Goal: Task Accomplishment & Management: Manage account settings

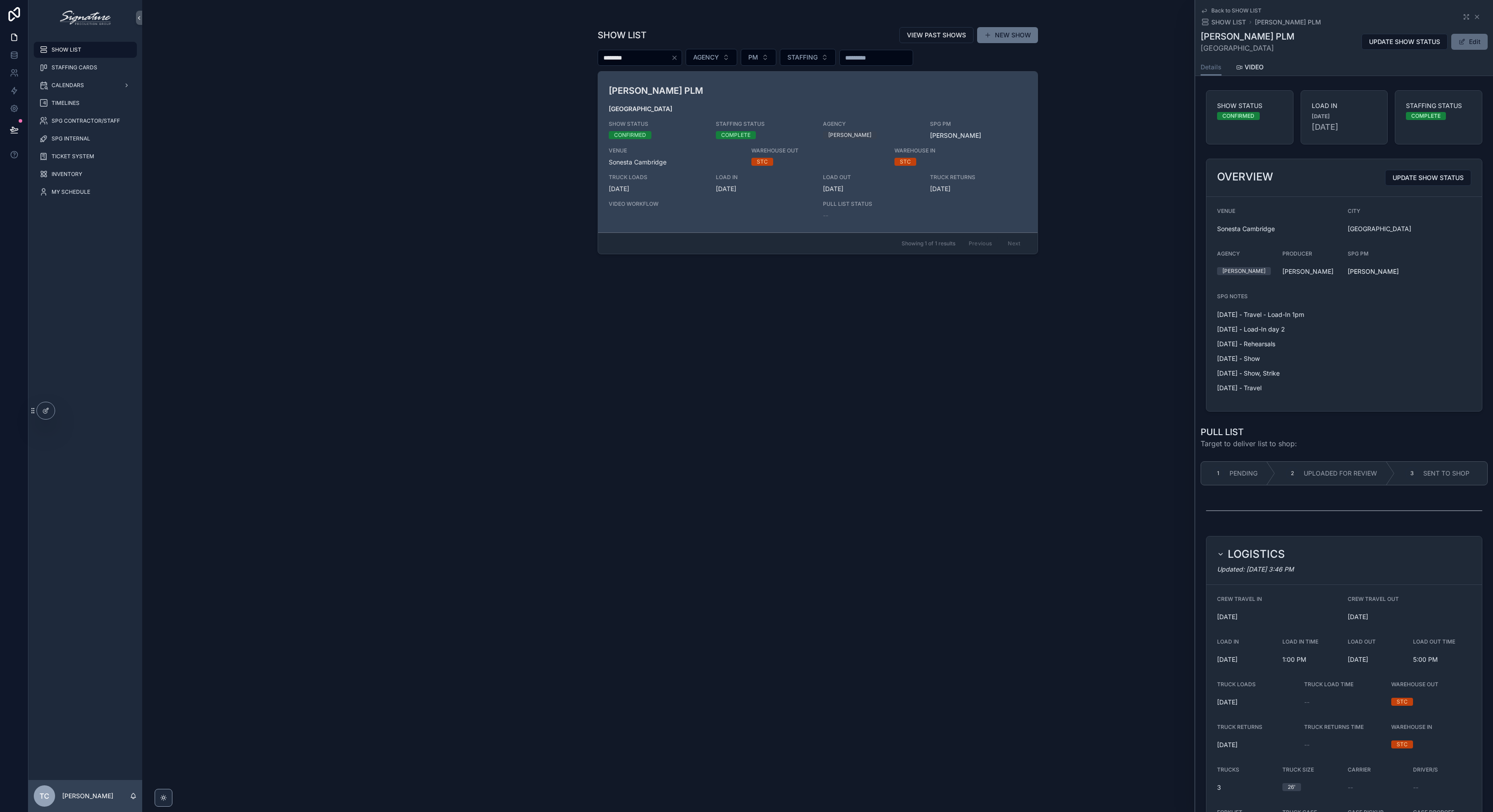
click at [1452, 45] on button "Edit" at bounding box center [1469, 42] width 37 height 16
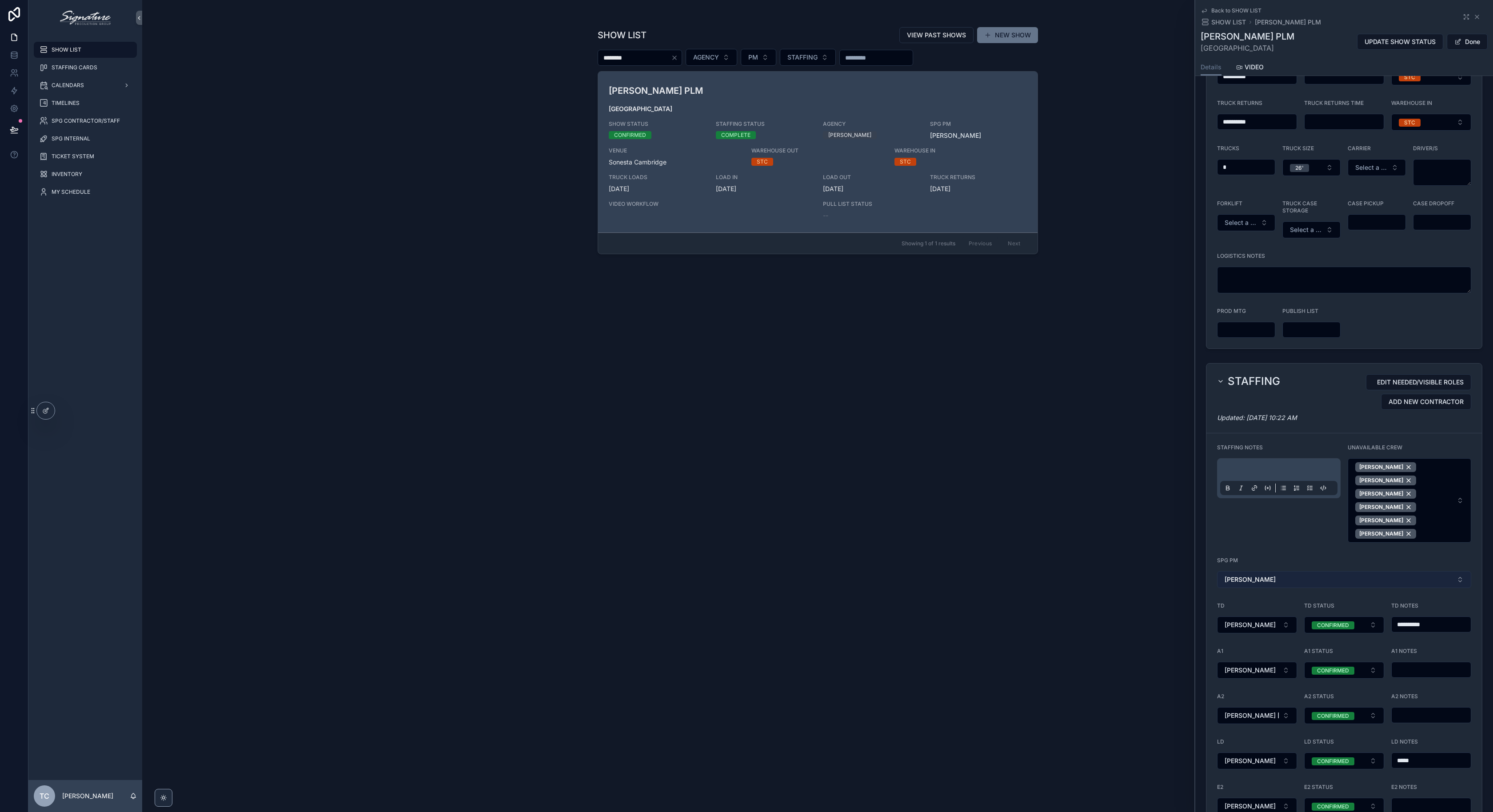
scroll to position [658, 0]
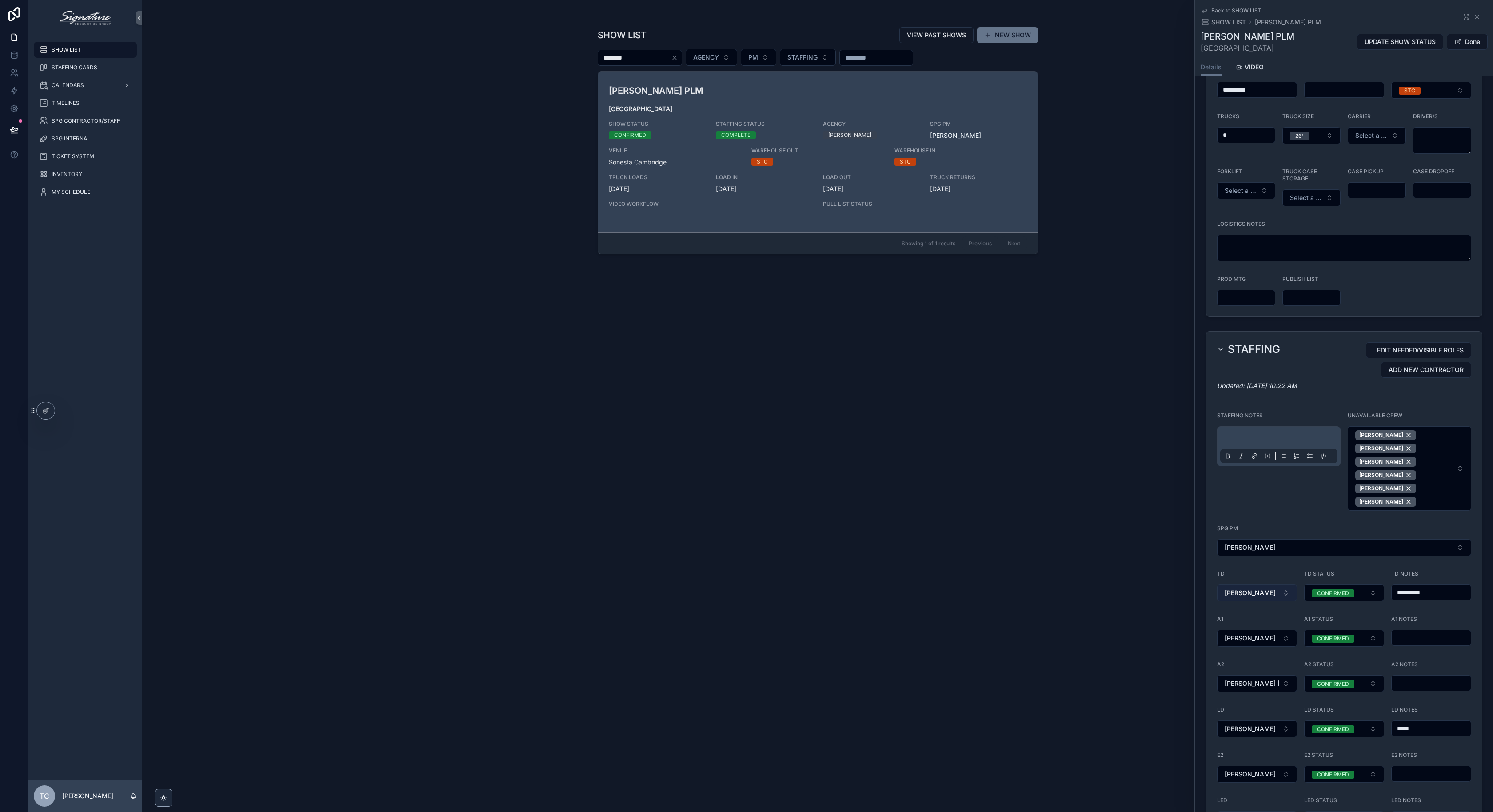
click at [1253, 591] on span "[PERSON_NAME]" at bounding box center [1250, 592] width 51 height 9
type input "****"
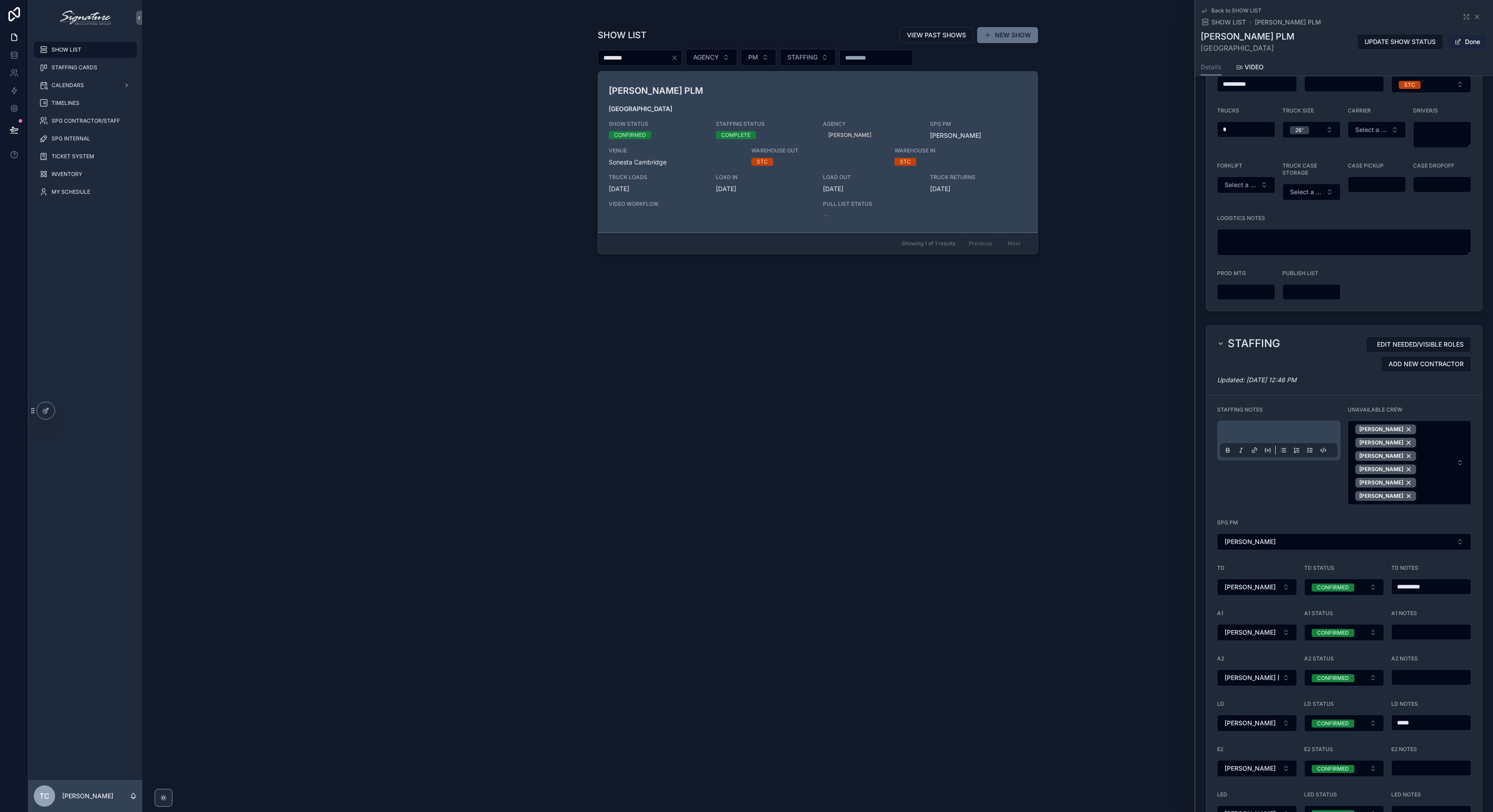
click at [1463, 37] on button "Done" at bounding box center [1467, 42] width 41 height 16
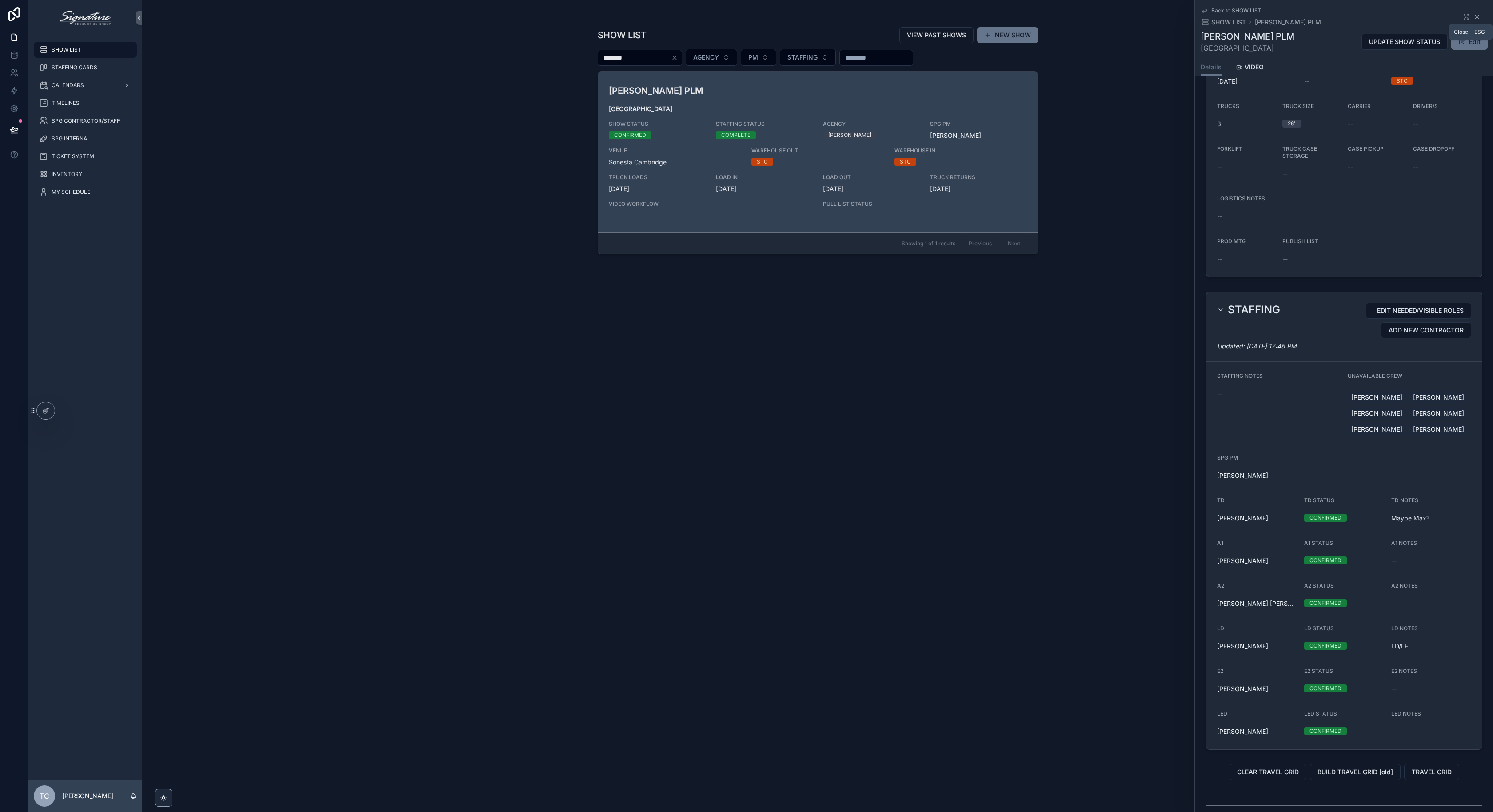
click at [1473, 18] on icon "scrollable content" at bounding box center [1477, 17] width 7 height 7
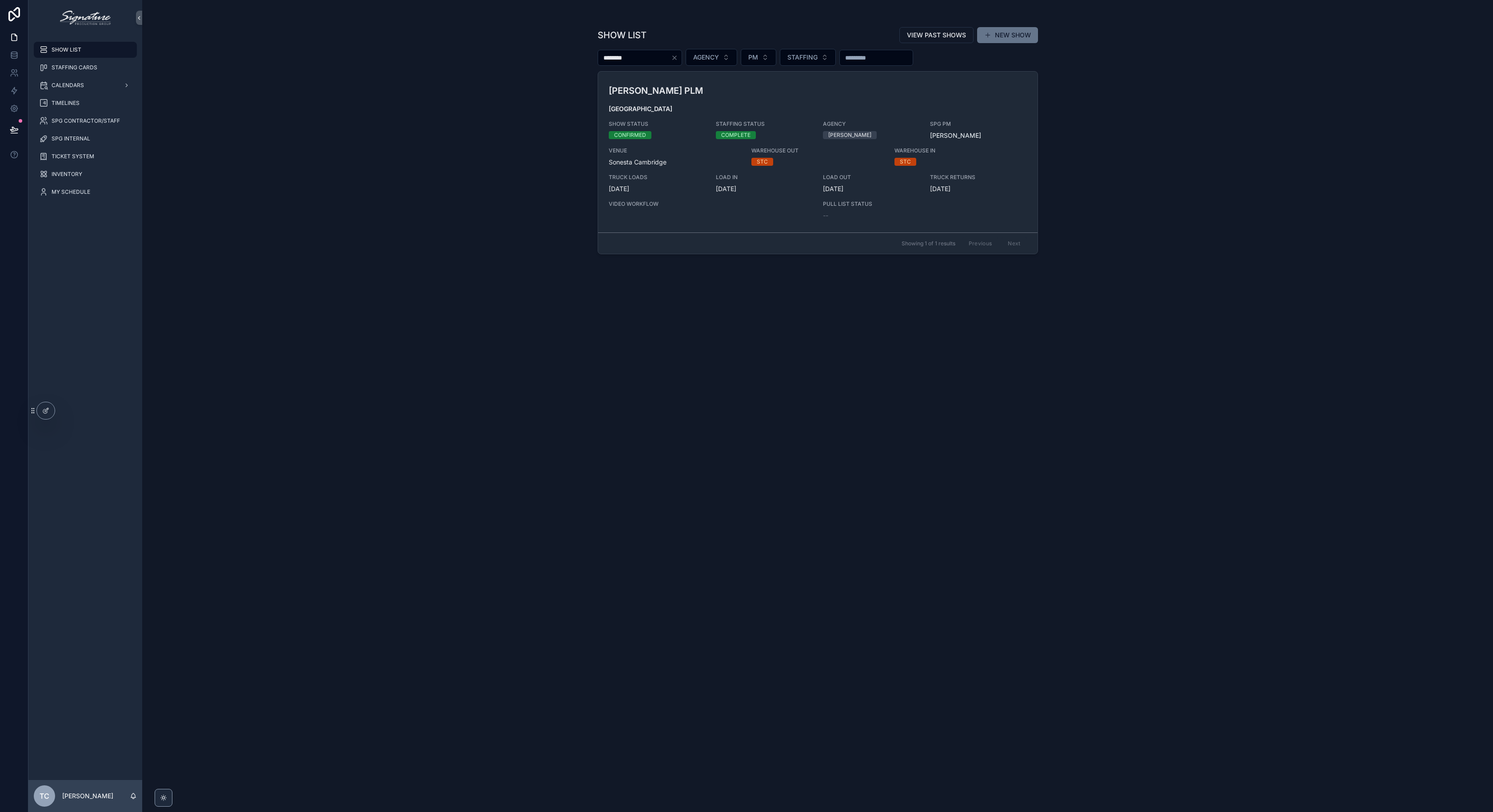
click at [1146, 96] on div "SHOW LIST VIEW PAST SHOWS NEW SHOW ******** AGENCY PM STAFFING [PERSON_NAME] PL…" at bounding box center [817, 406] width 1351 height 812
click at [103, 48] on div "SHOW LIST" at bounding box center [85, 50] width 92 height 14
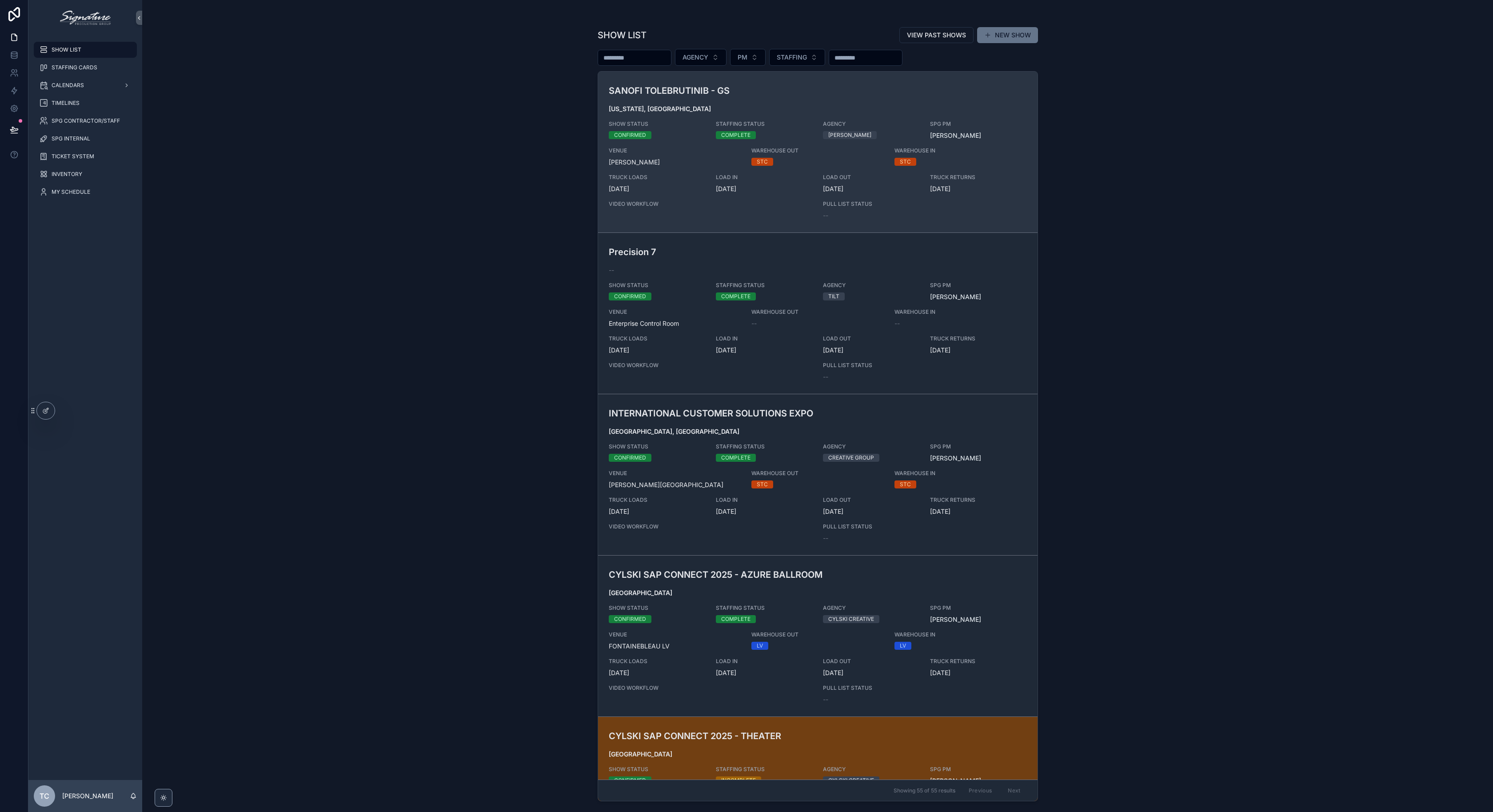
click at [742, 172] on div "SANOFI TOLEBRUTINIB - GS [US_STATE], [GEOGRAPHIC_DATA] SHOW STATUS CONFIRMED ST…" at bounding box center [817, 152] width 418 height 136
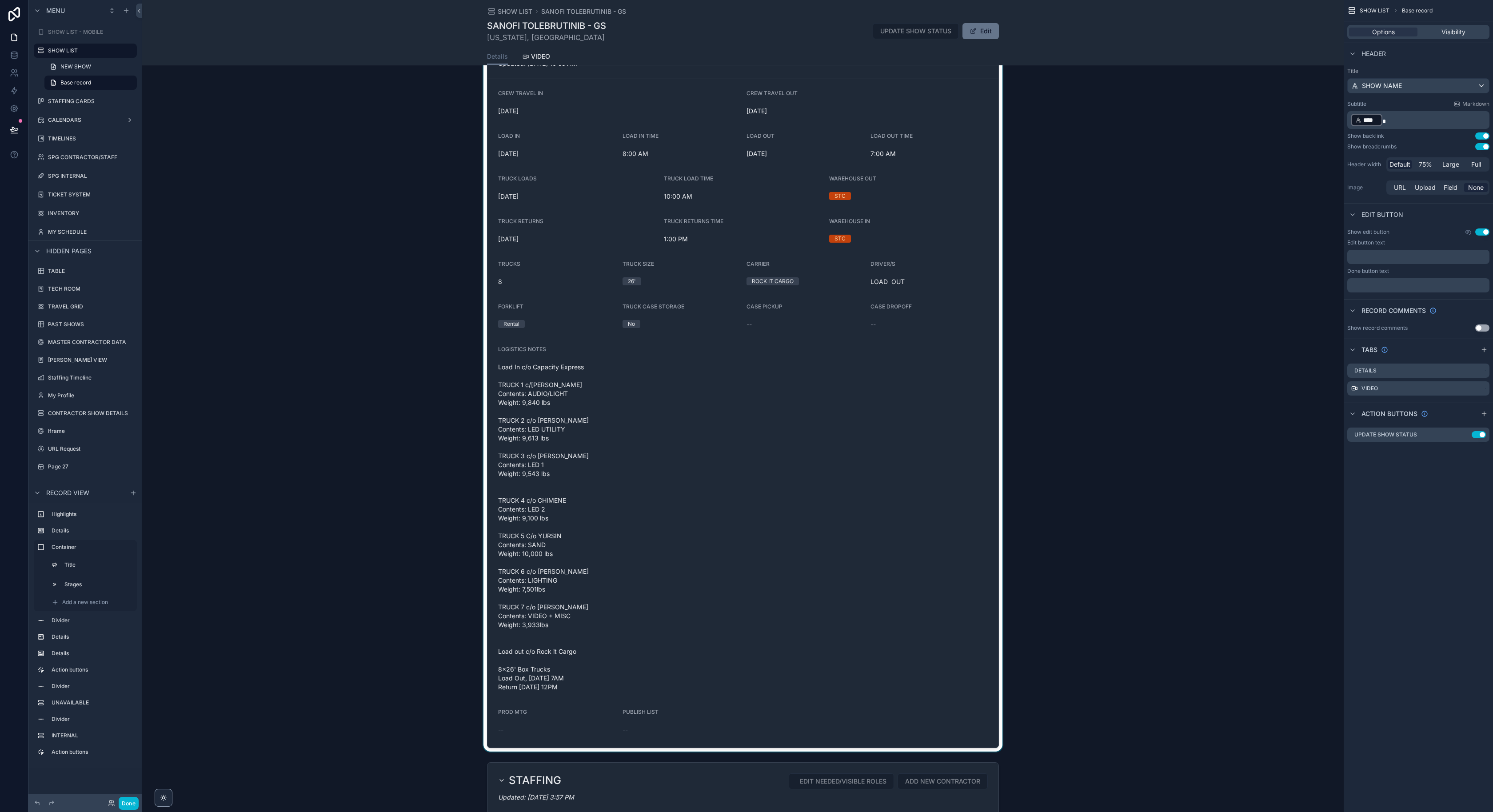
scroll to position [638, 0]
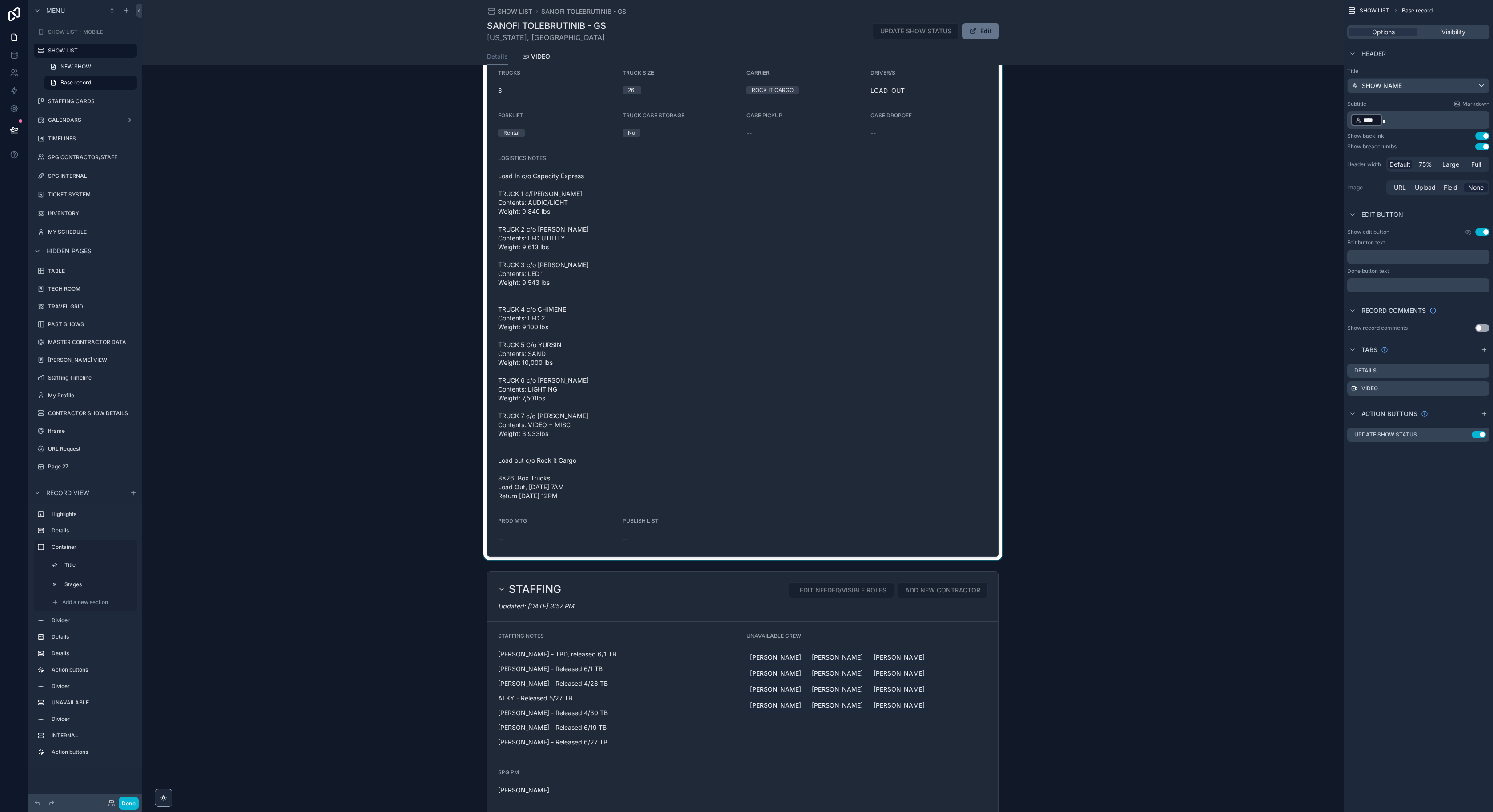
click at [729, 420] on div "scrollable content" at bounding box center [742, 198] width 1201 height 724
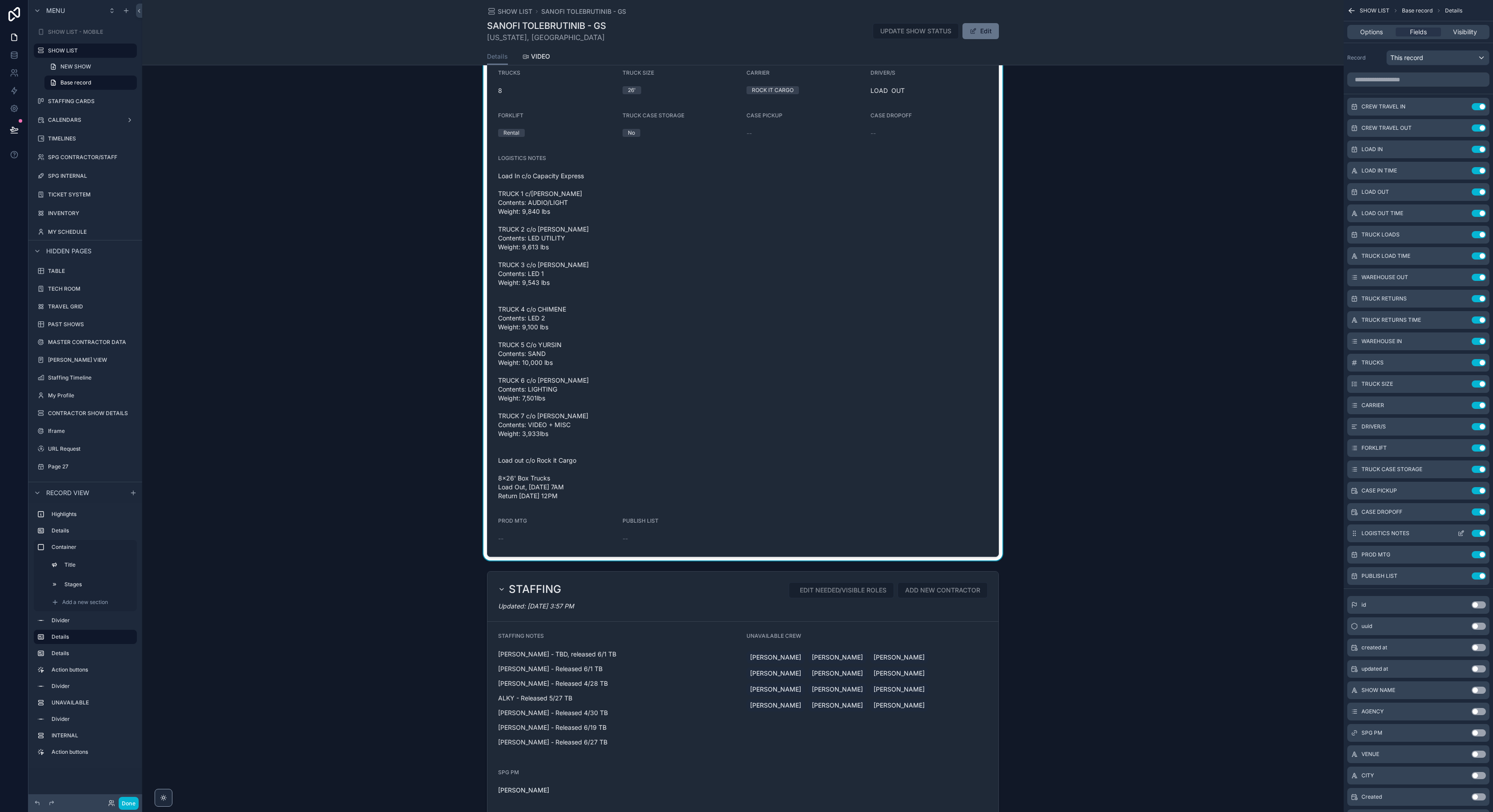
click at [1456, 533] on button "scrollable content" at bounding box center [1461, 533] width 14 height 7
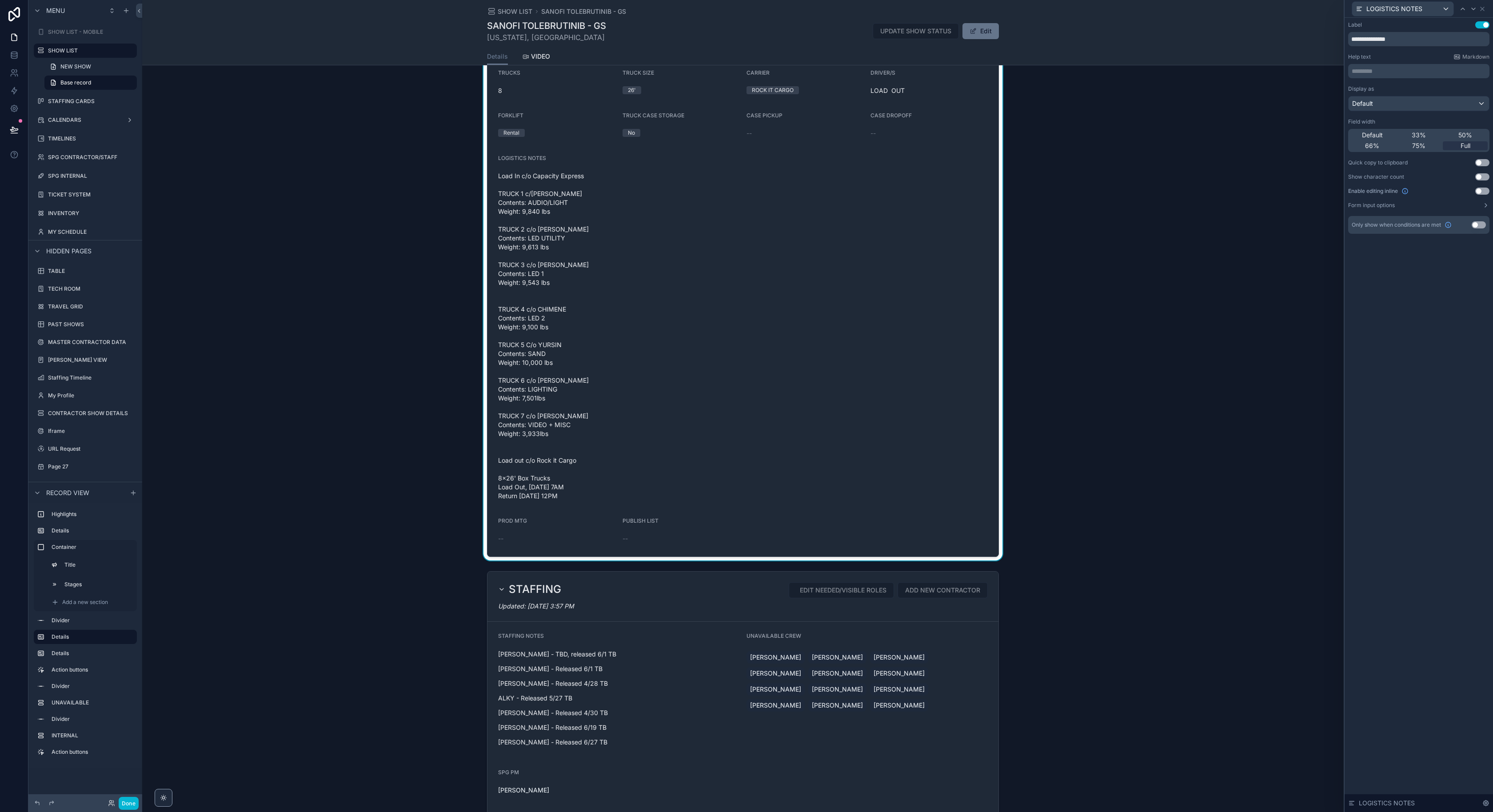
click at [1414, 105] on div "Default" at bounding box center [1419, 103] width 140 height 14
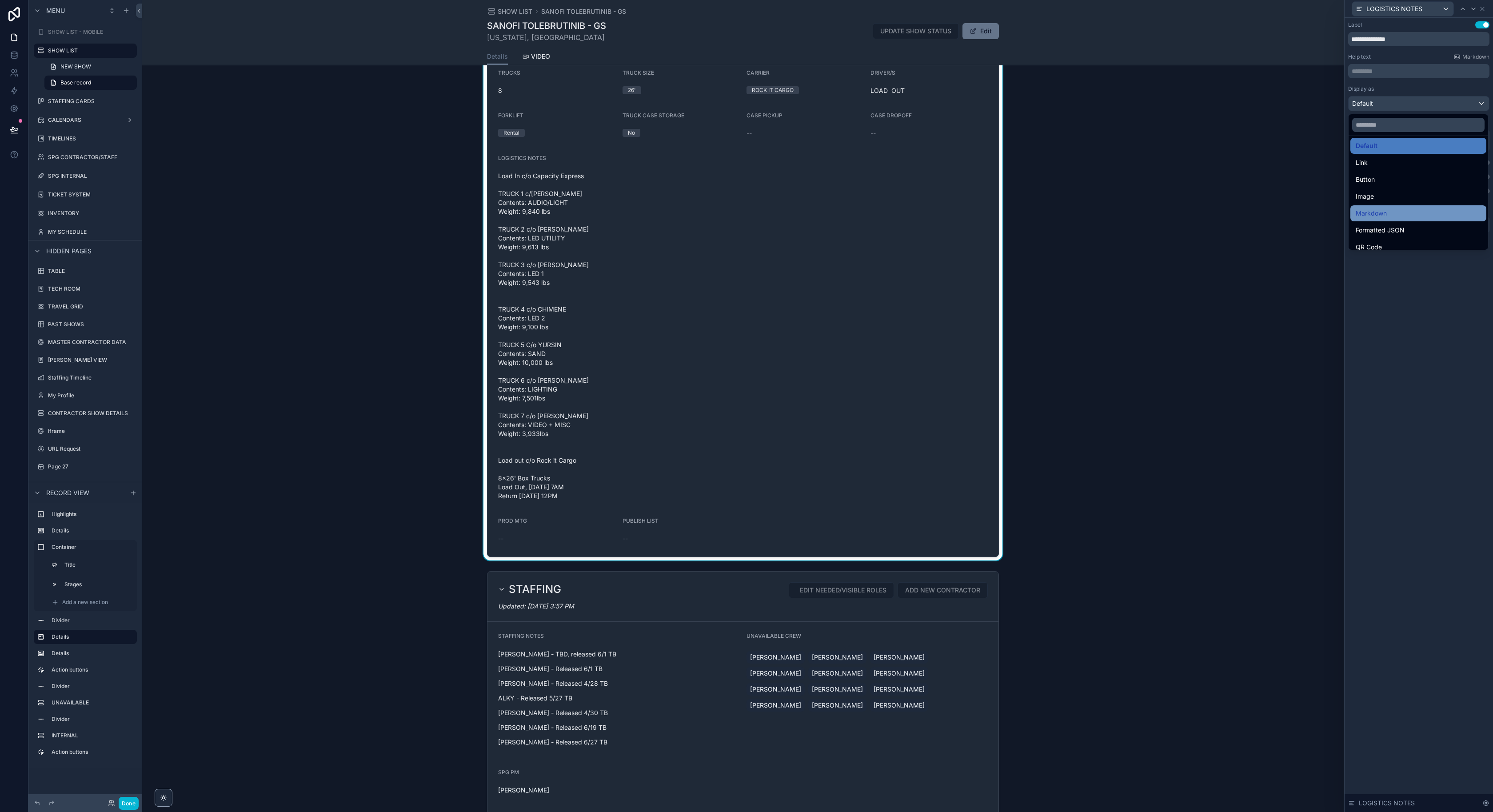
scroll to position [11, 0]
click at [1193, 356] on div "LOGISTICS Updated: [DATE] 10:55 AM CREW TRAVEL IN [DATE] CREW TRAVEL OUT [DATE]…" at bounding box center [742, 198] width 1201 height 724
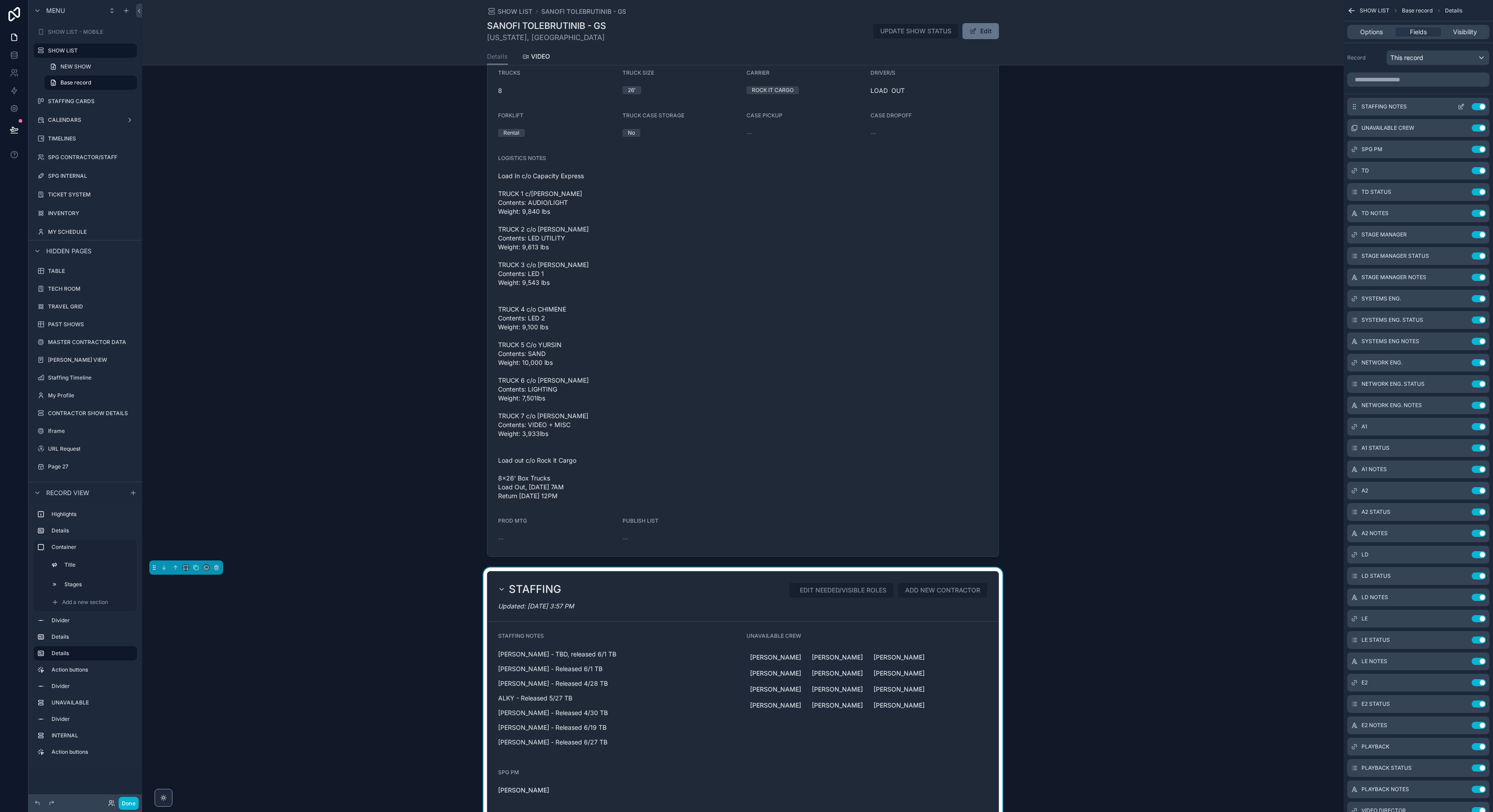
click at [1461, 108] on icon "scrollable content" at bounding box center [1461, 107] width 7 height 7
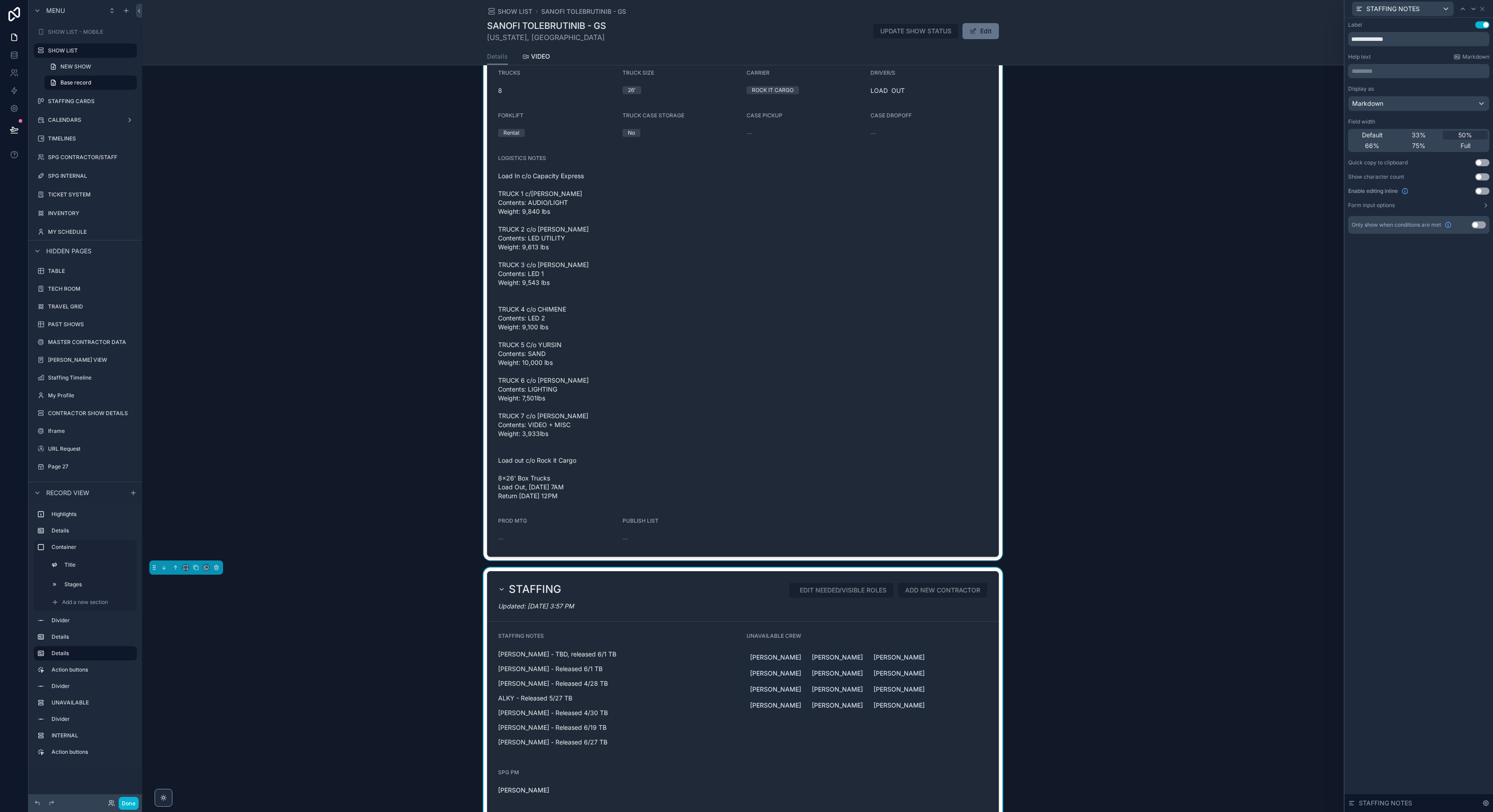
click at [829, 234] on div "scrollable content" at bounding box center [742, 198] width 1201 height 724
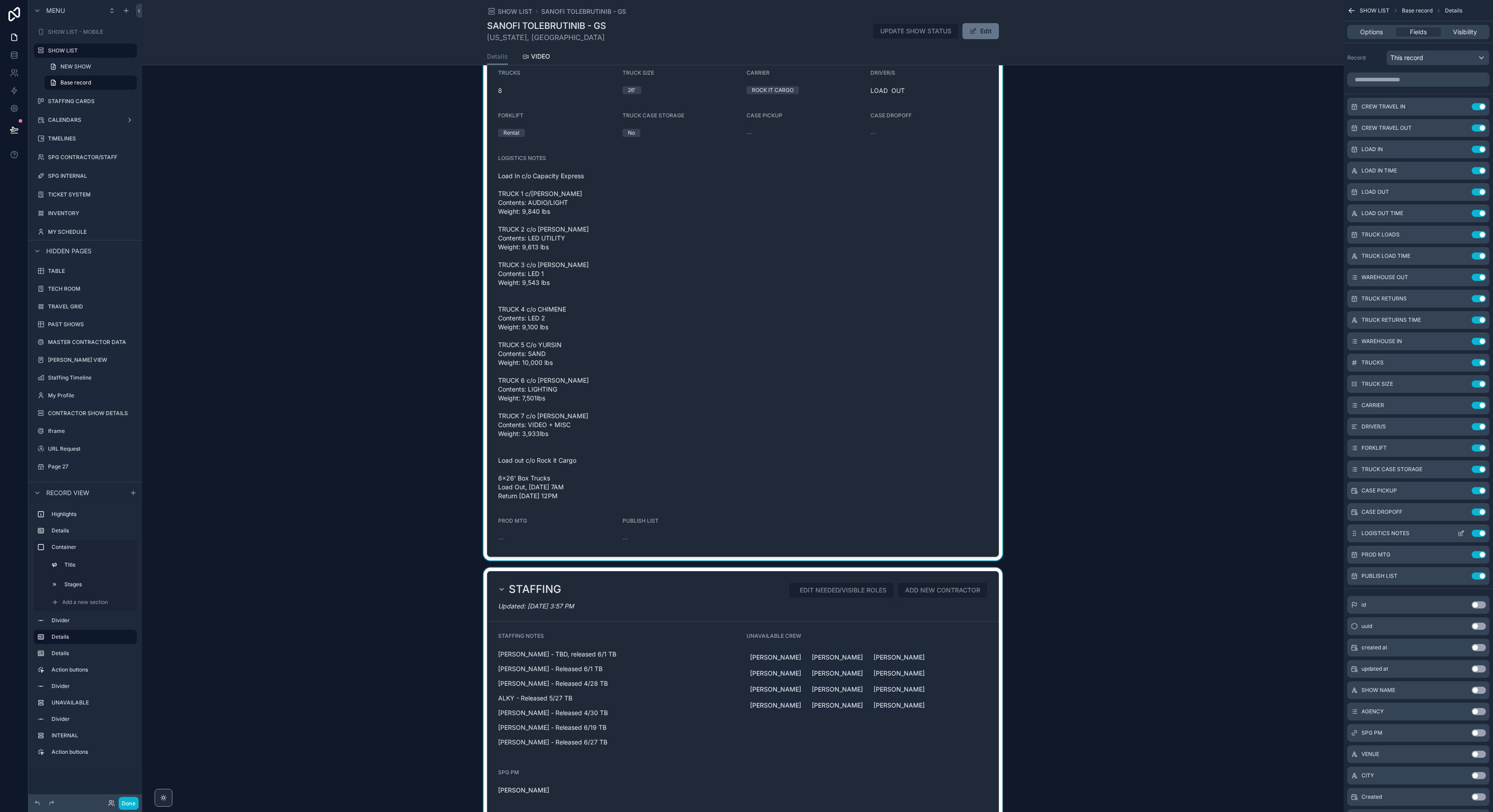
click at [1462, 534] on icon "scrollable content" at bounding box center [1461, 533] width 7 height 7
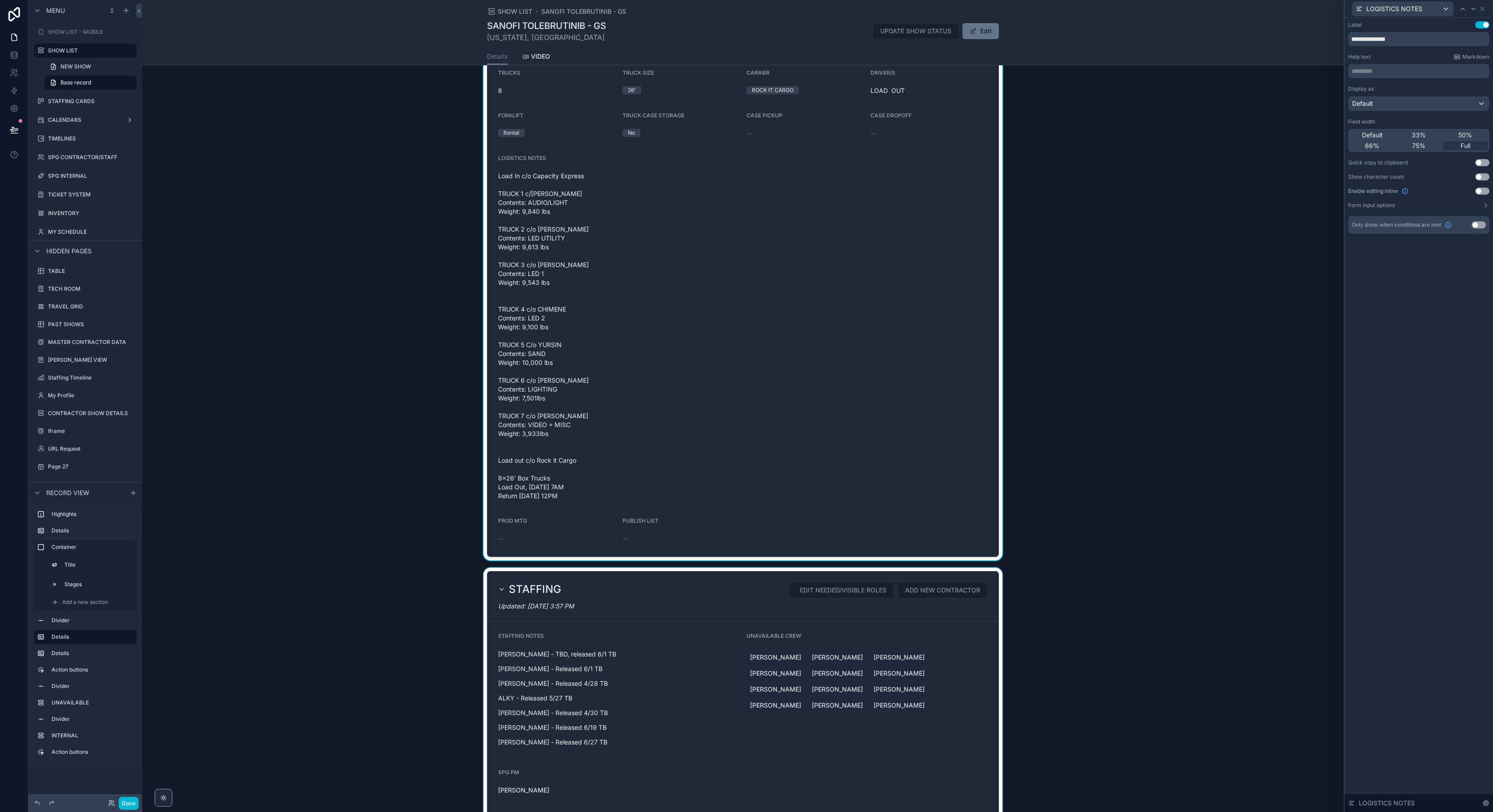
click at [1383, 92] on div "Display as" at bounding box center [1419, 89] width 141 height 7
click at [1383, 97] on div "Default" at bounding box center [1419, 103] width 140 height 14
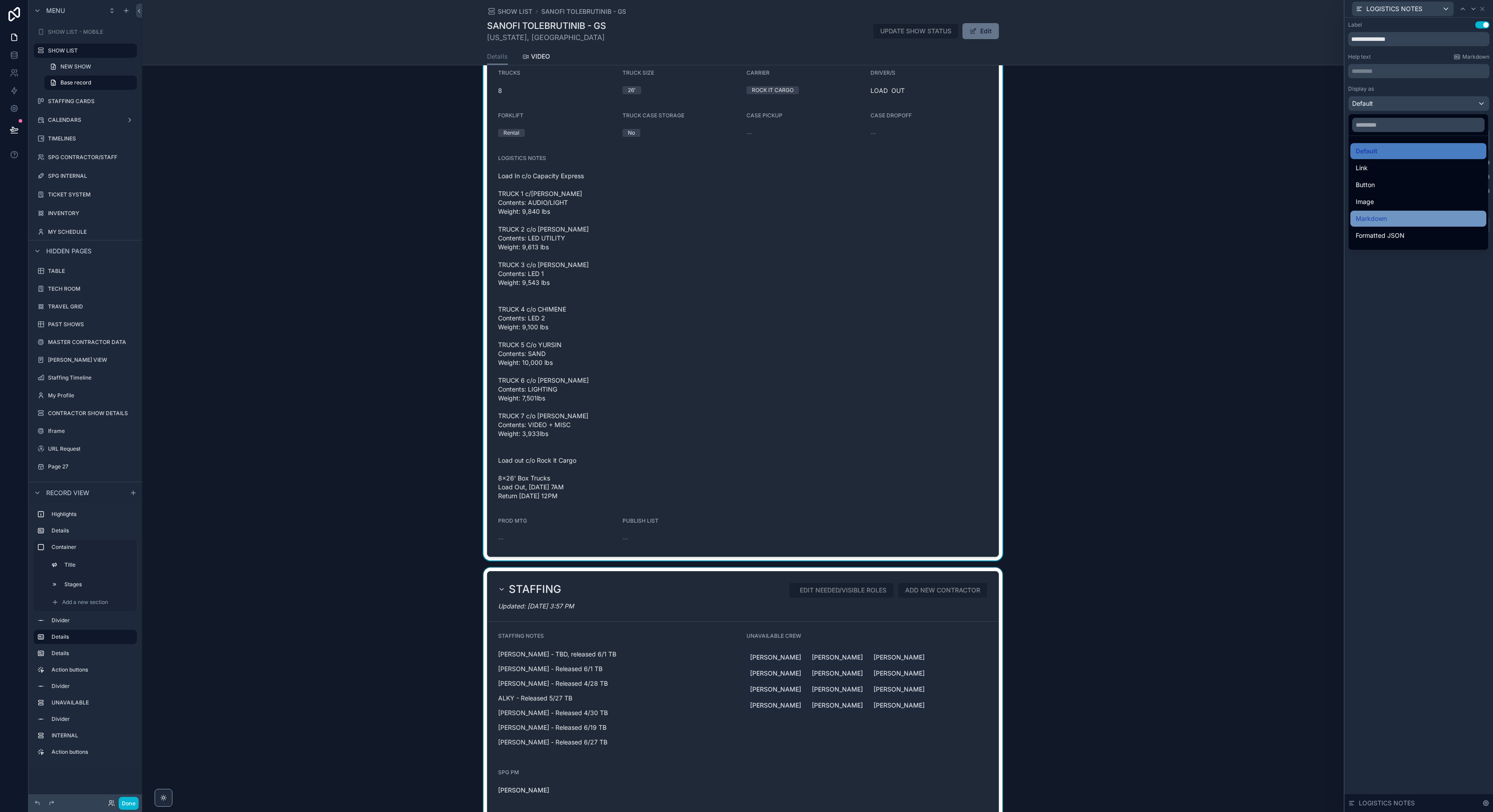
click at [1383, 216] on span "Markdown" at bounding box center [1371, 219] width 31 height 10
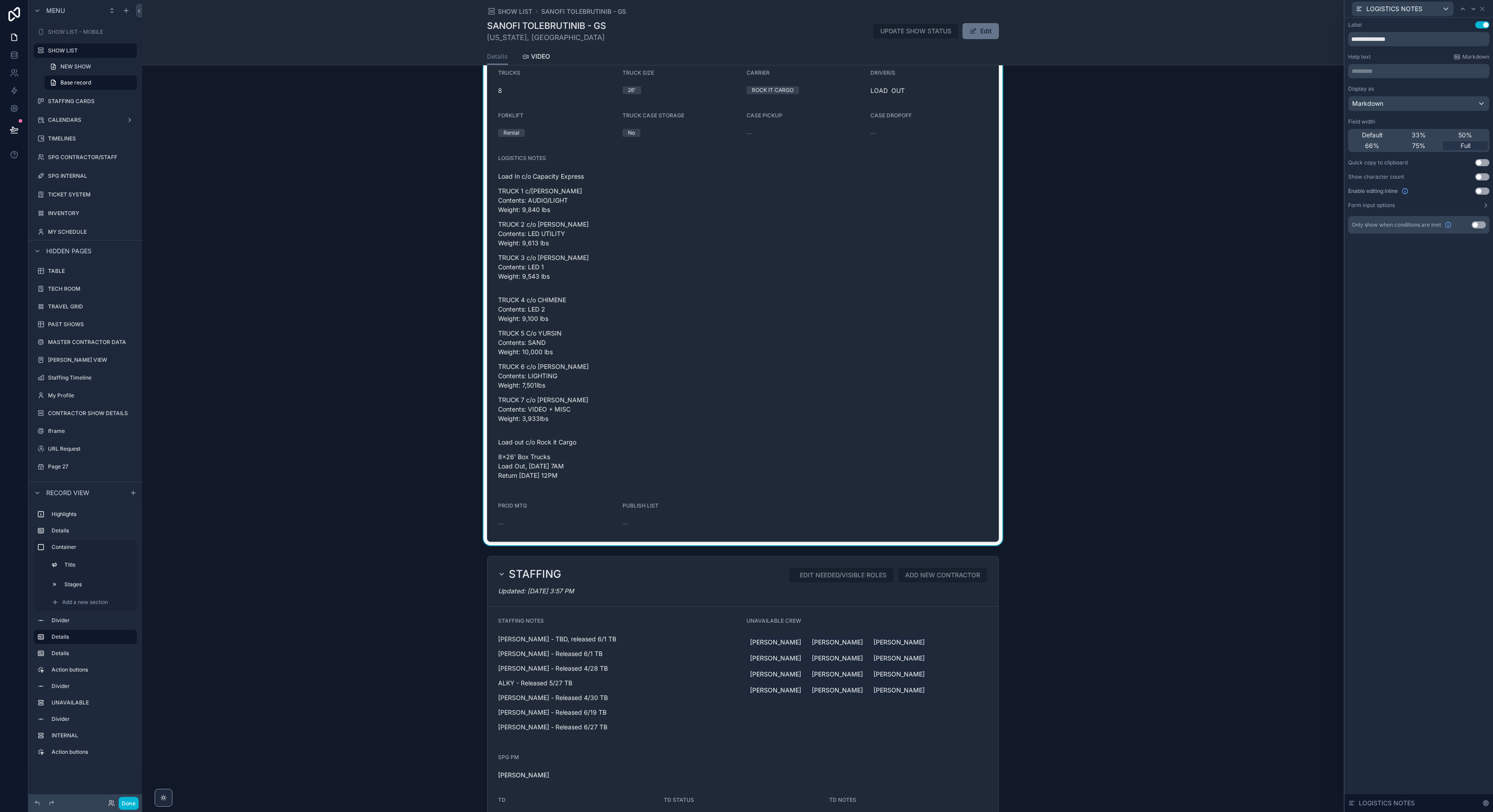
click at [1213, 118] on div "LOGISTICS Updated: [DATE] 10:55 AM CREW TRAVEL IN [DATE] CREW TRAVEL OUT [DATE]…" at bounding box center [742, 190] width 1201 height 709
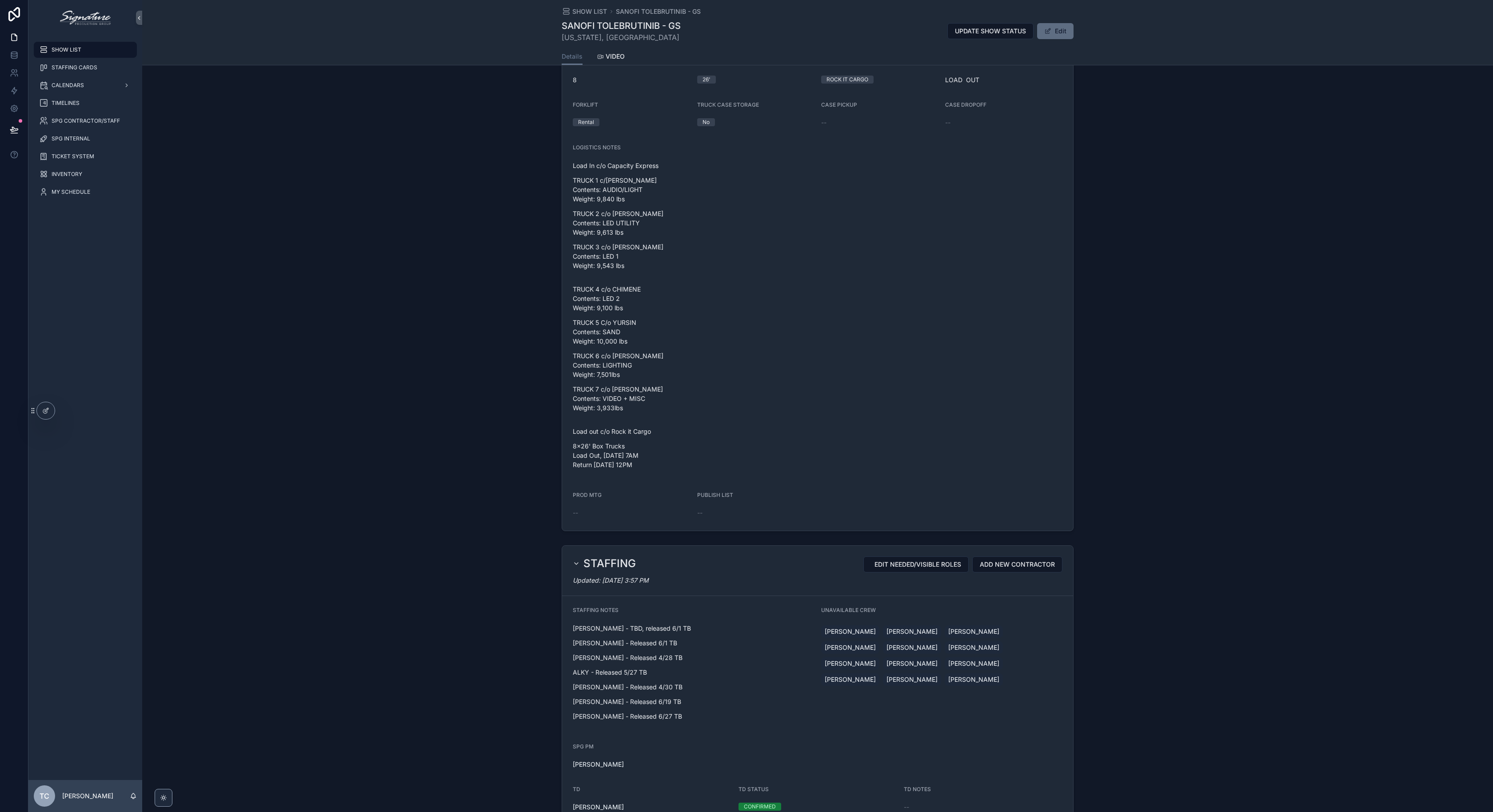
click at [1056, 32] on button "Edit" at bounding box center [1055, 31] width 37 height 16
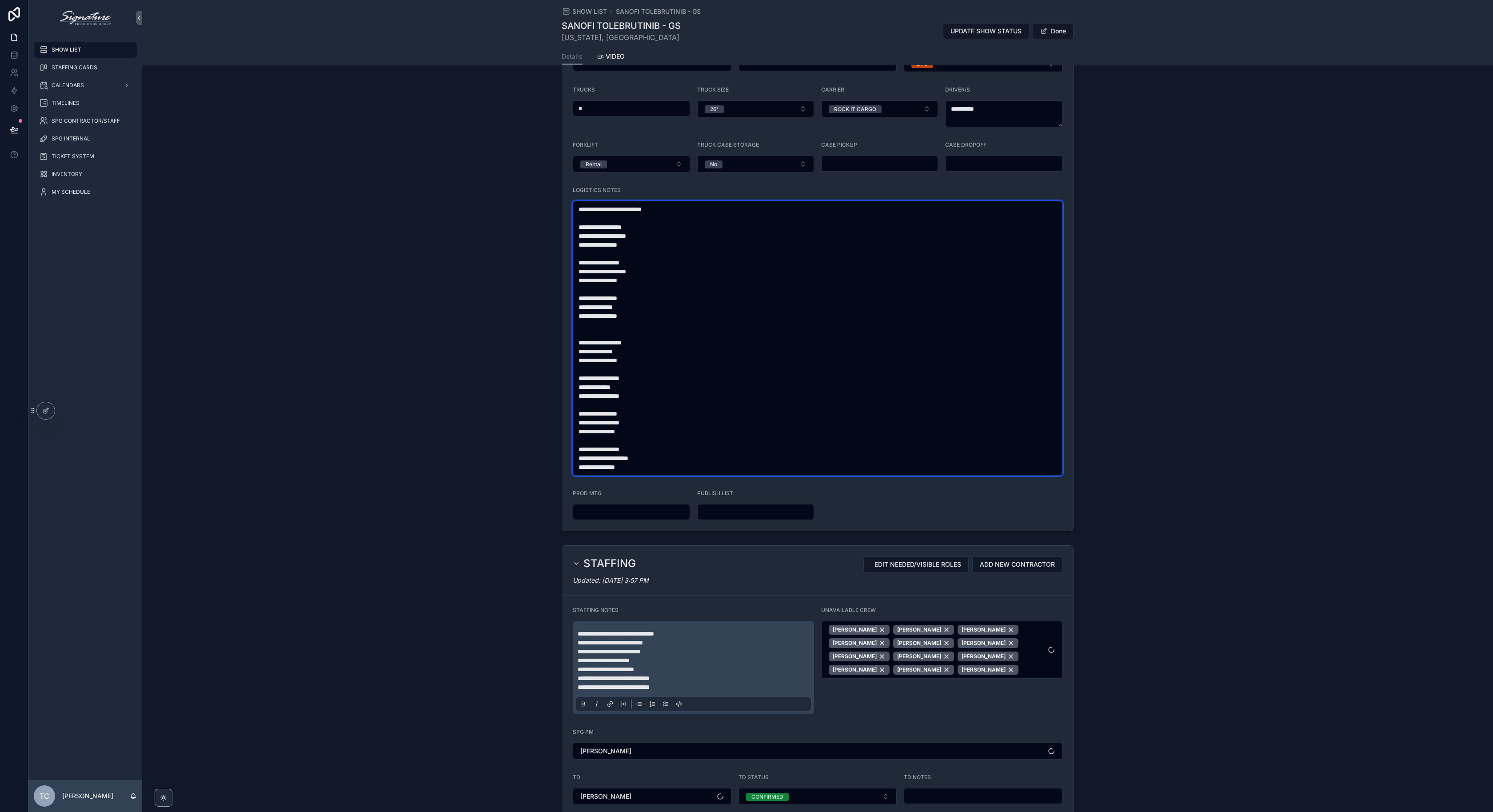
click at [702, 281] on textarea "**********" at bounding box center [817, 338] width 490 height 275
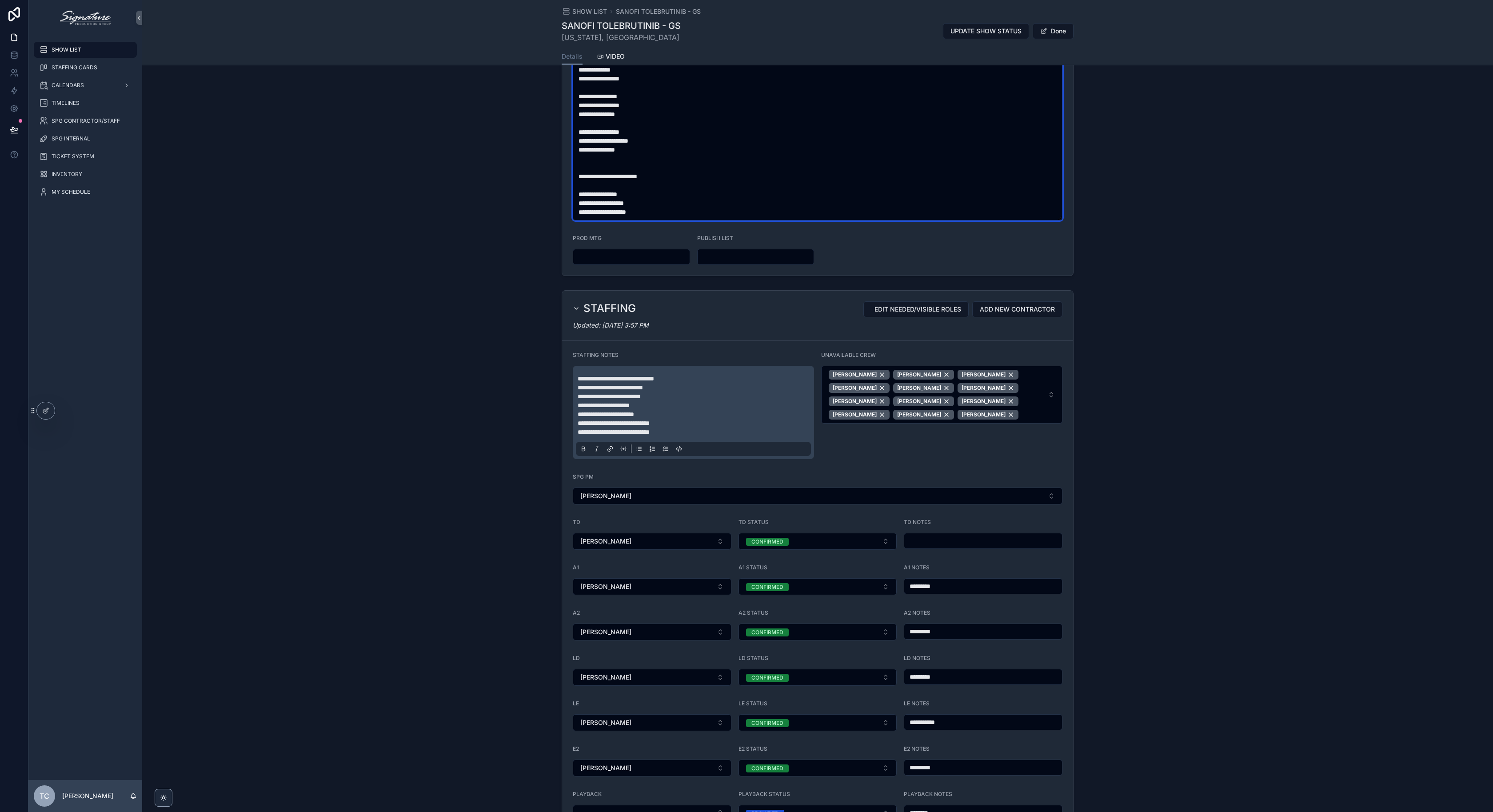
scroll to position [588, 0]
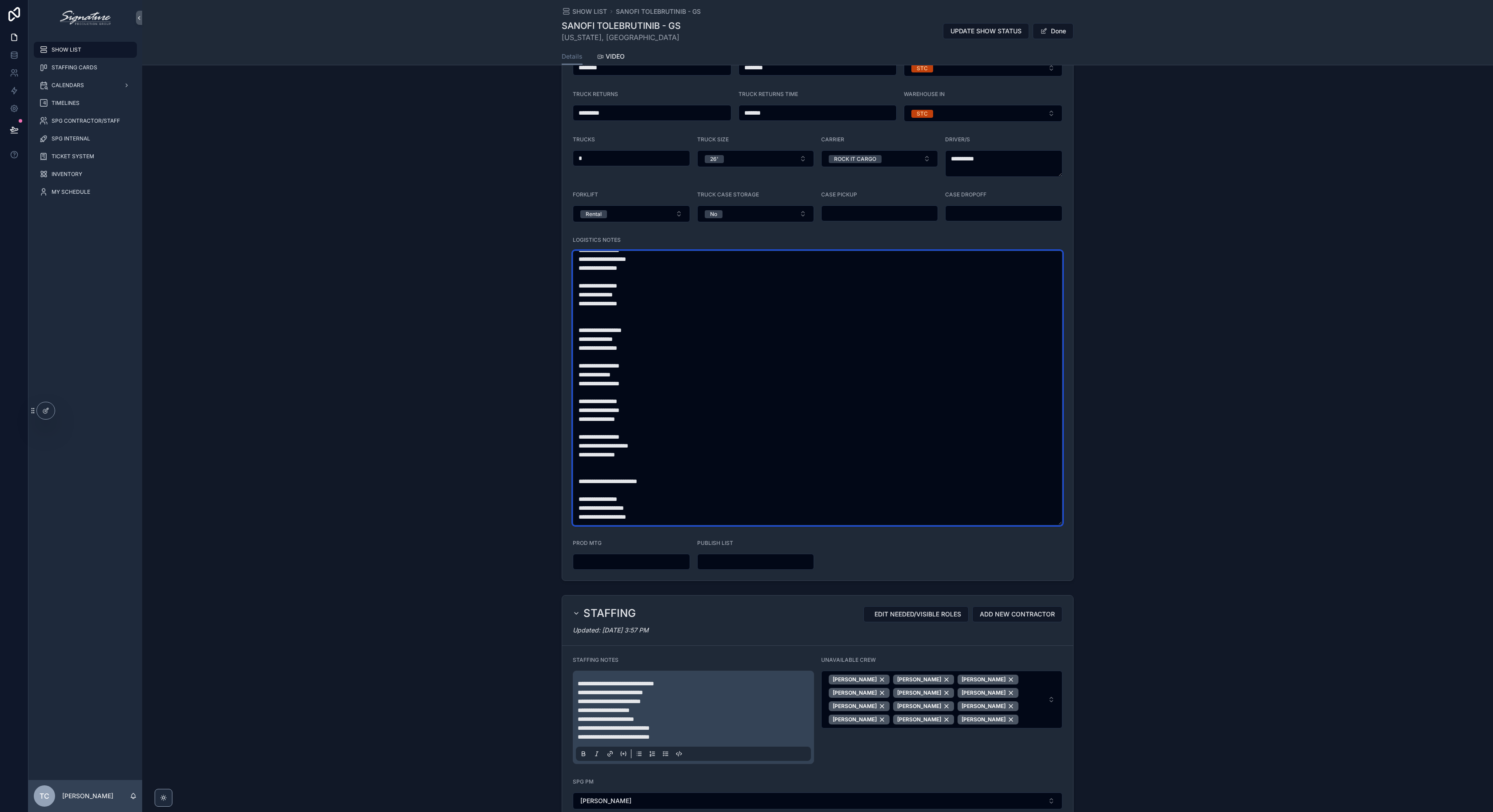
click at [708, 309] on textarea "**********" at bounding box center [817, 388] width 490 height 275
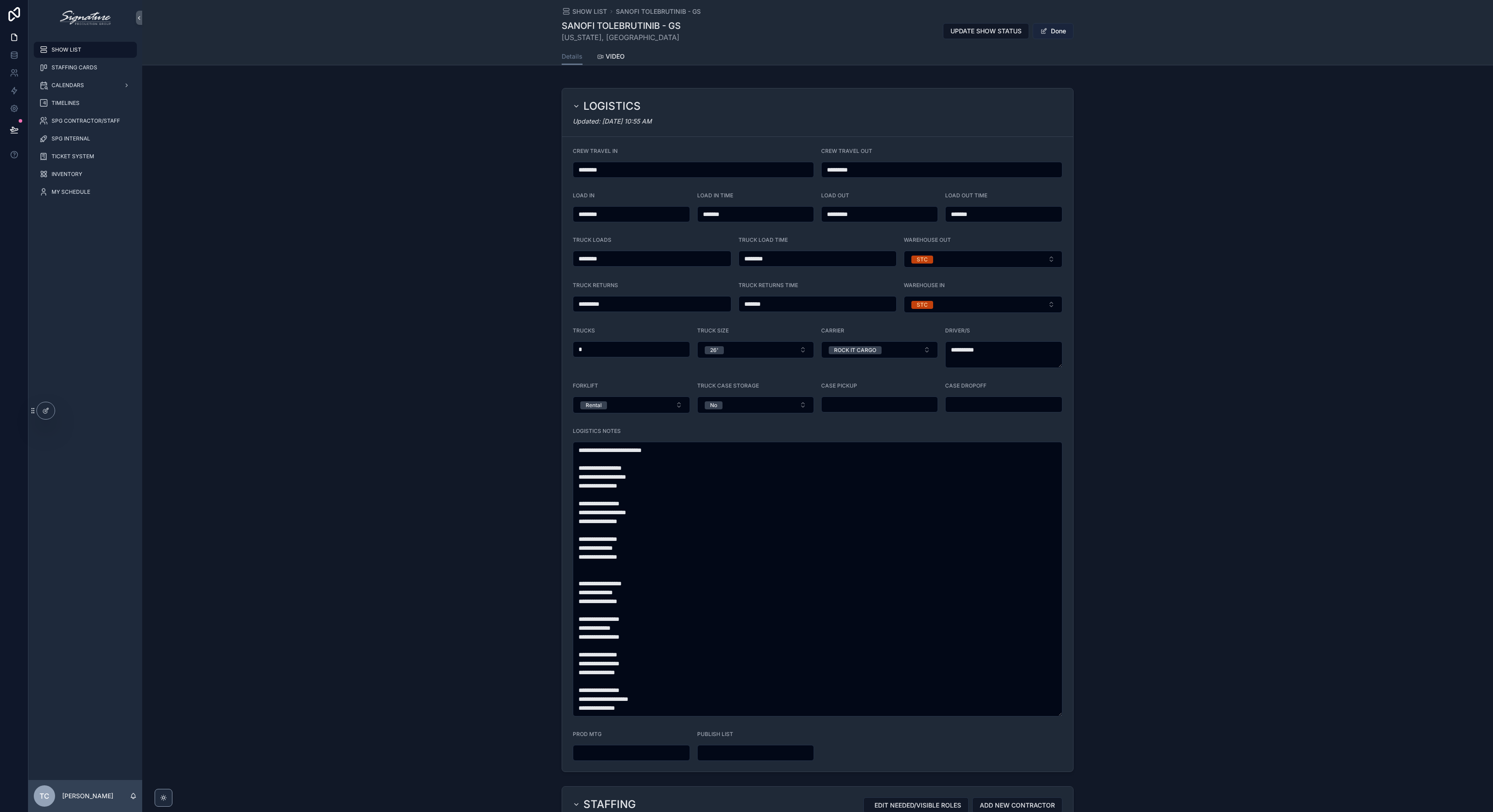
click at [1059, 33] on button "Done" at bounding box center [1053, 31] width 41 height 16
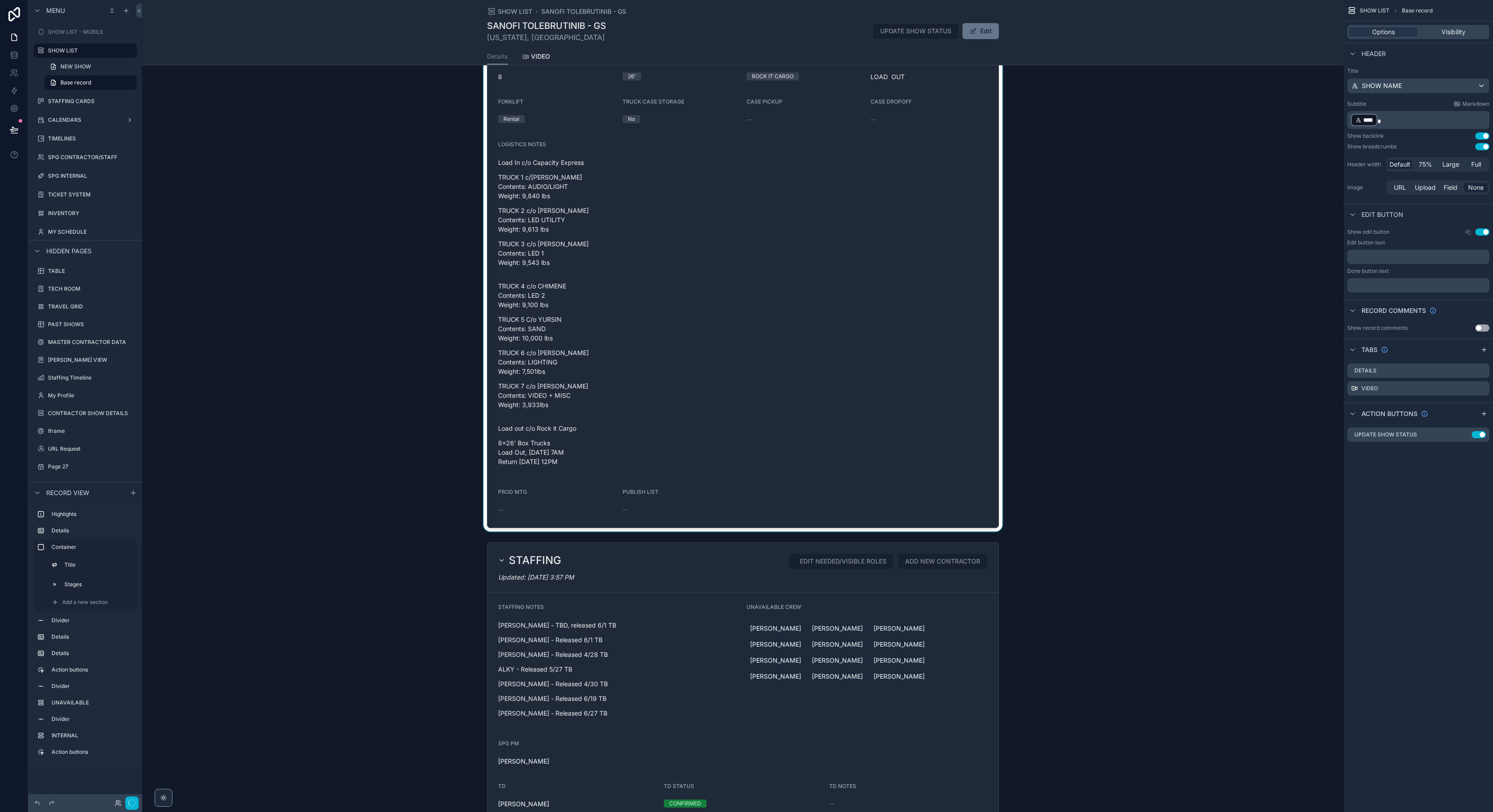
scroll to position [635, 0]
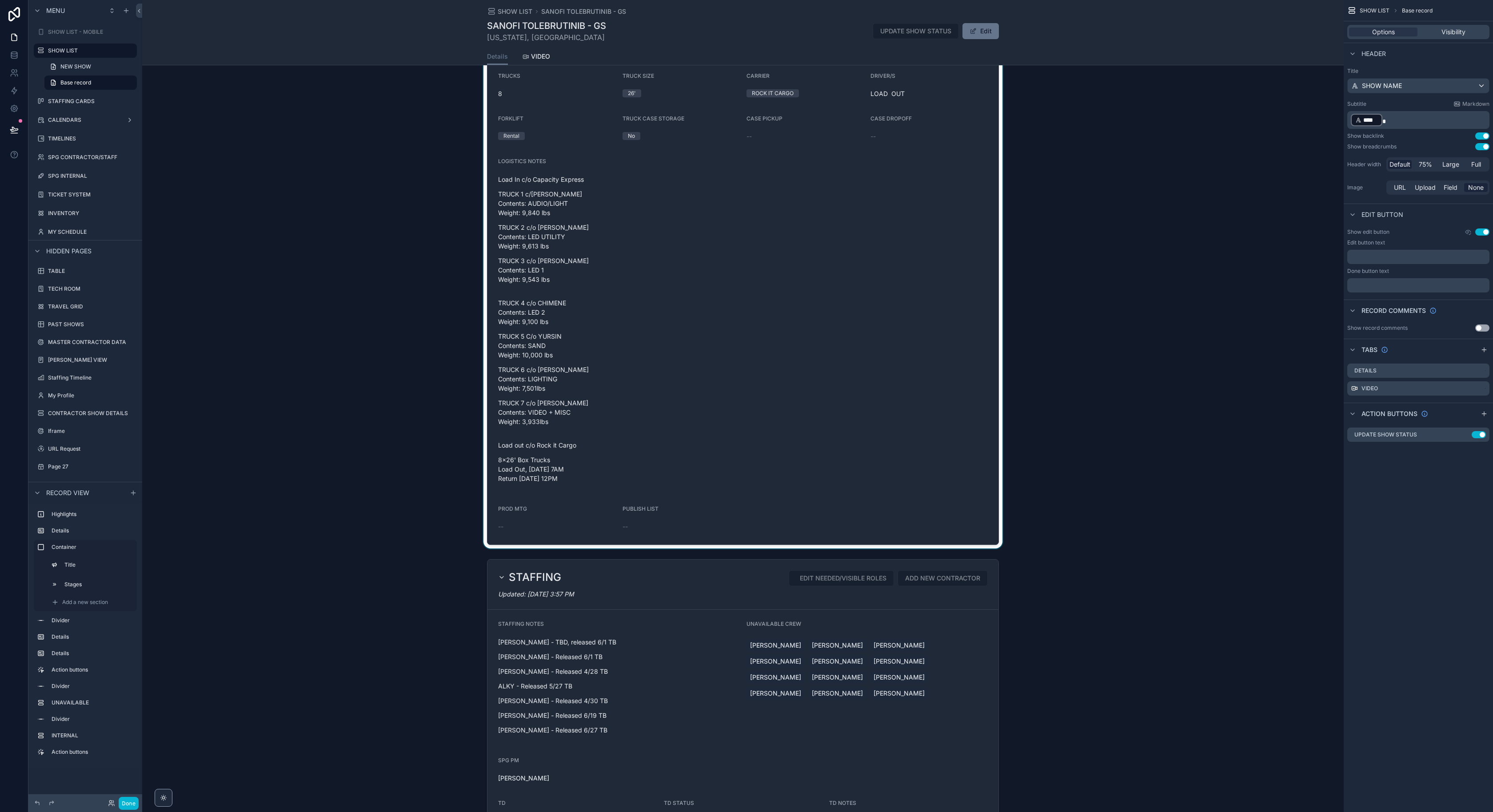
click at [734, 347] on div "scrollable content" at bounding box center [742, 194] width 1201 height 709
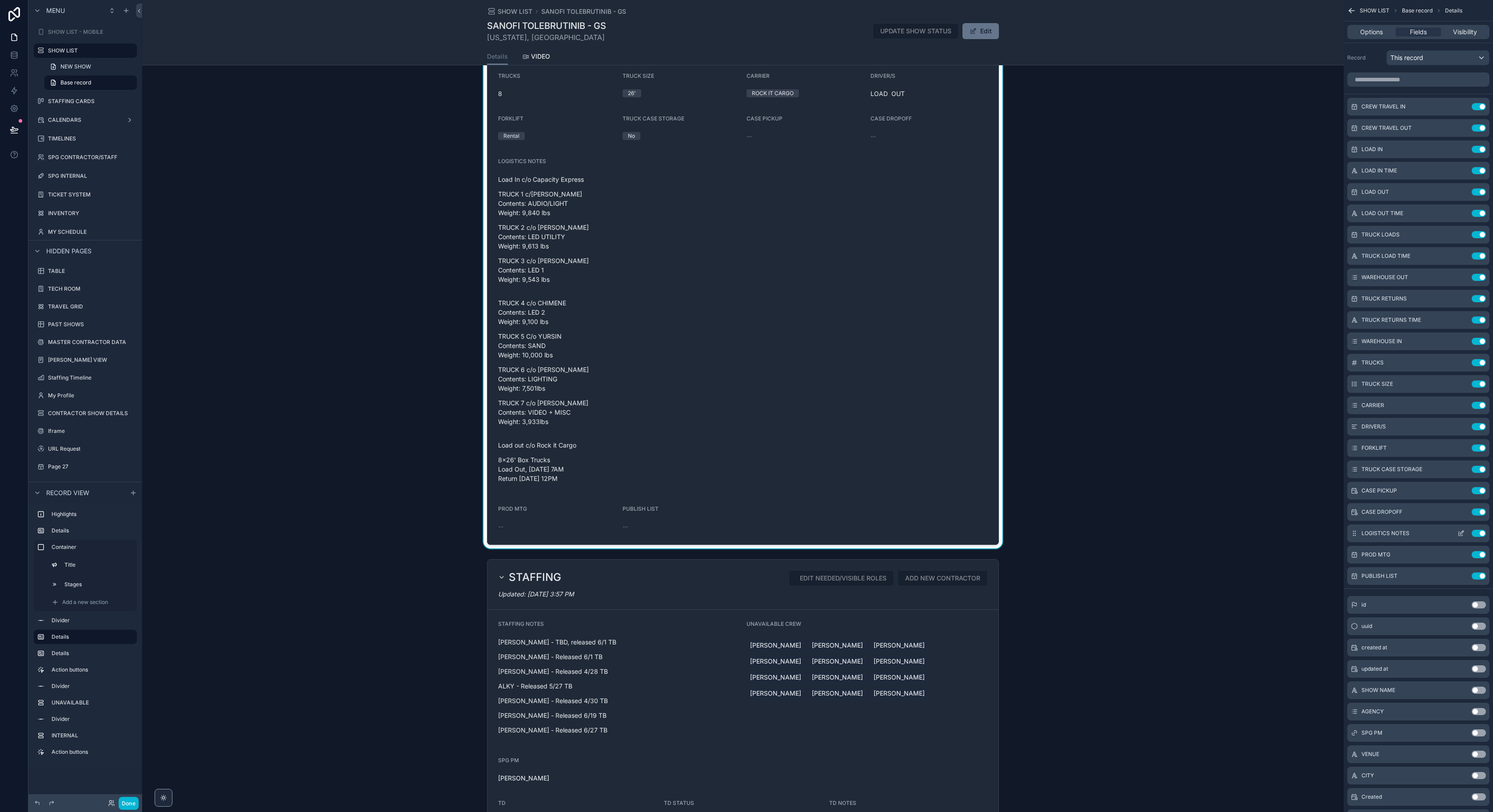
click at [1458, 535] on icon "scrollable content" at bounding box center [1461, 533] width 7 height 7
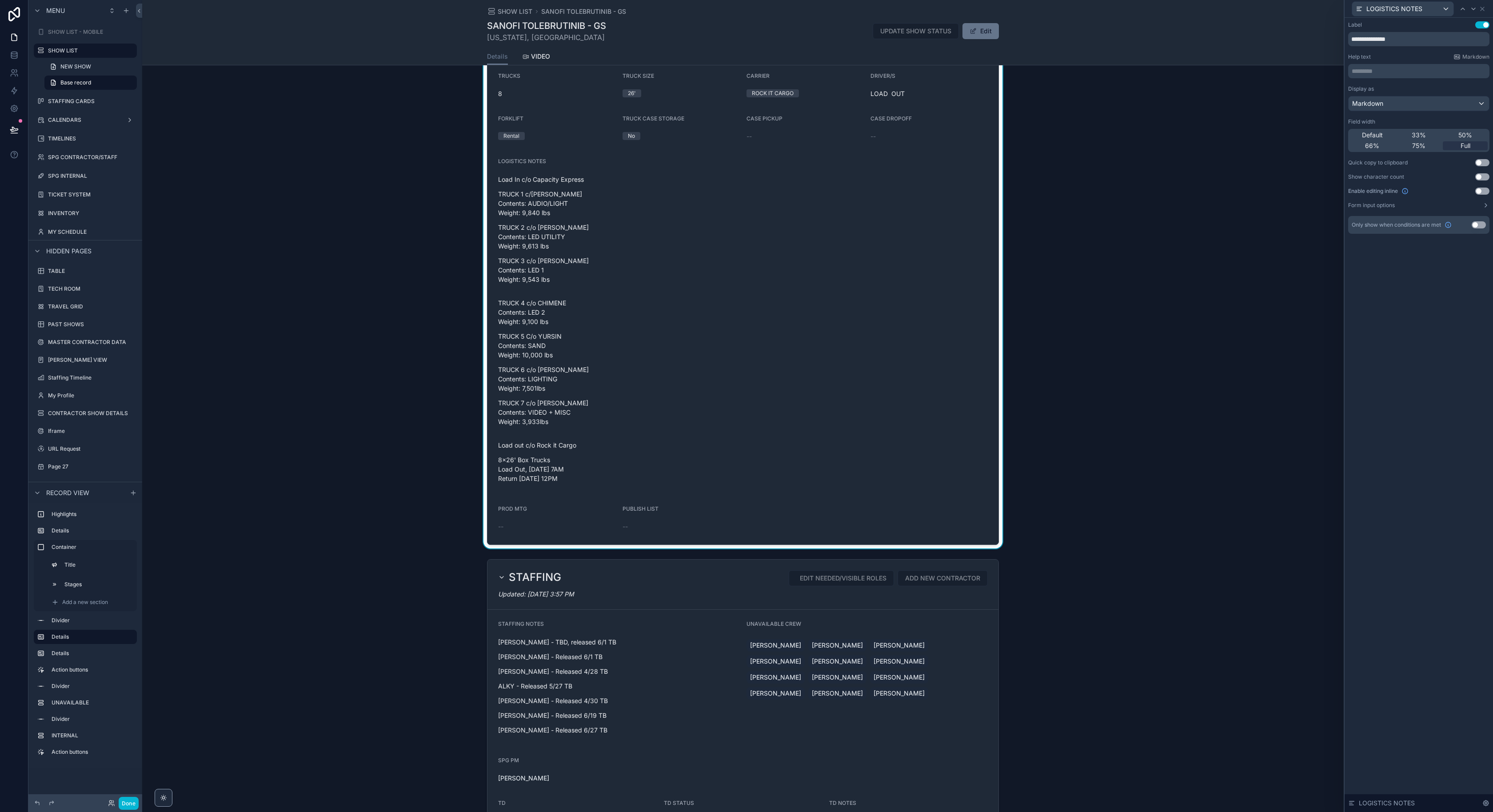
click at [1412, 209] on div "**********" at bounding box center [1419, 128] width 141 height 212
click at [1410, 206] on button "Form input options" at bounding box center [1419, 205] width 141 height 7
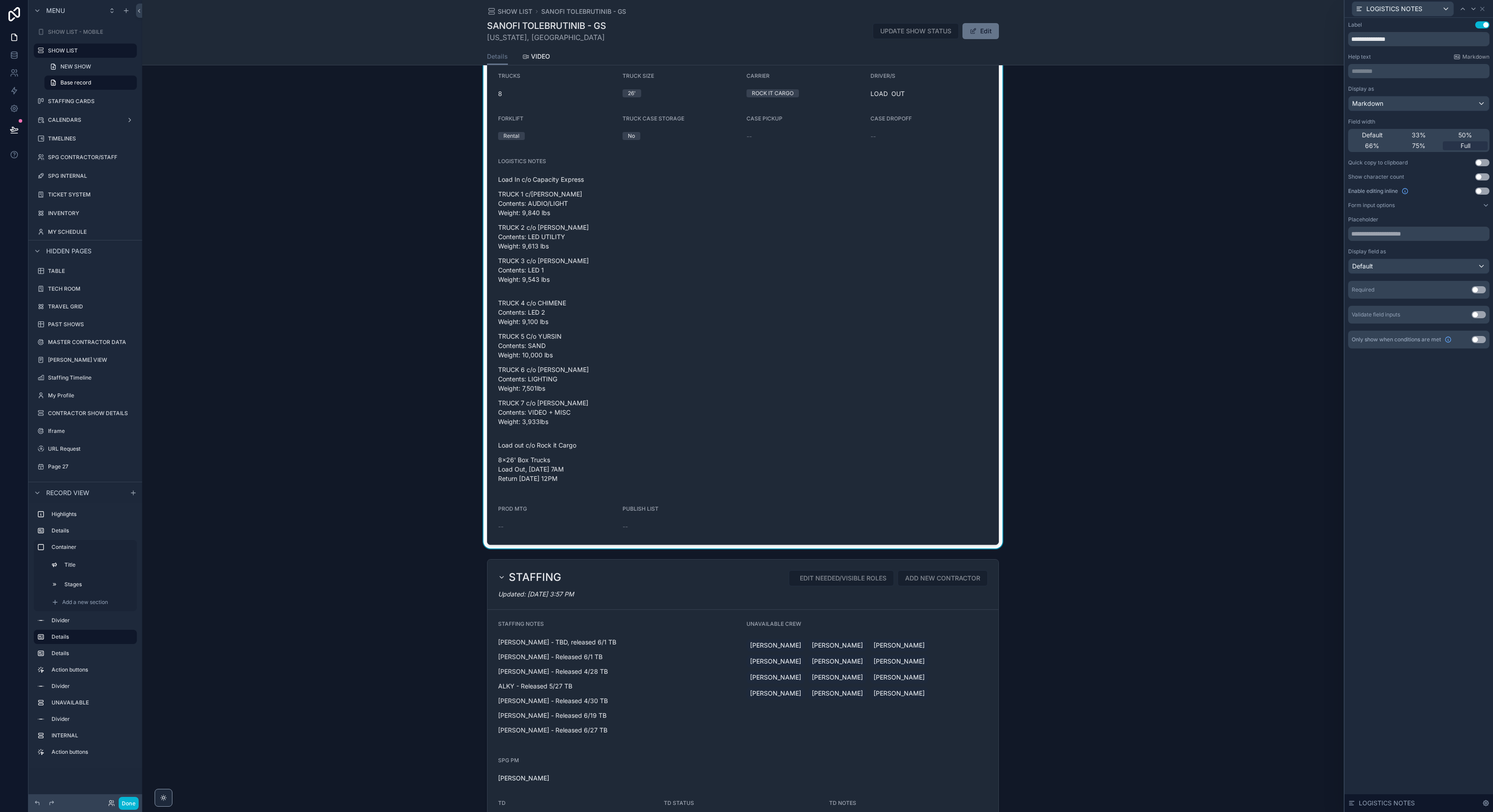
click at [1379, 258] on button "Default" at bounding box center [1419, 266] width 141 height 15
click at [1404, 334] on div "Rich text editor" at bounding box center [1429, 330] width 147 height 10
click at [1485, 9] on icon at bounding box center [1482, 9] width 7 height 7
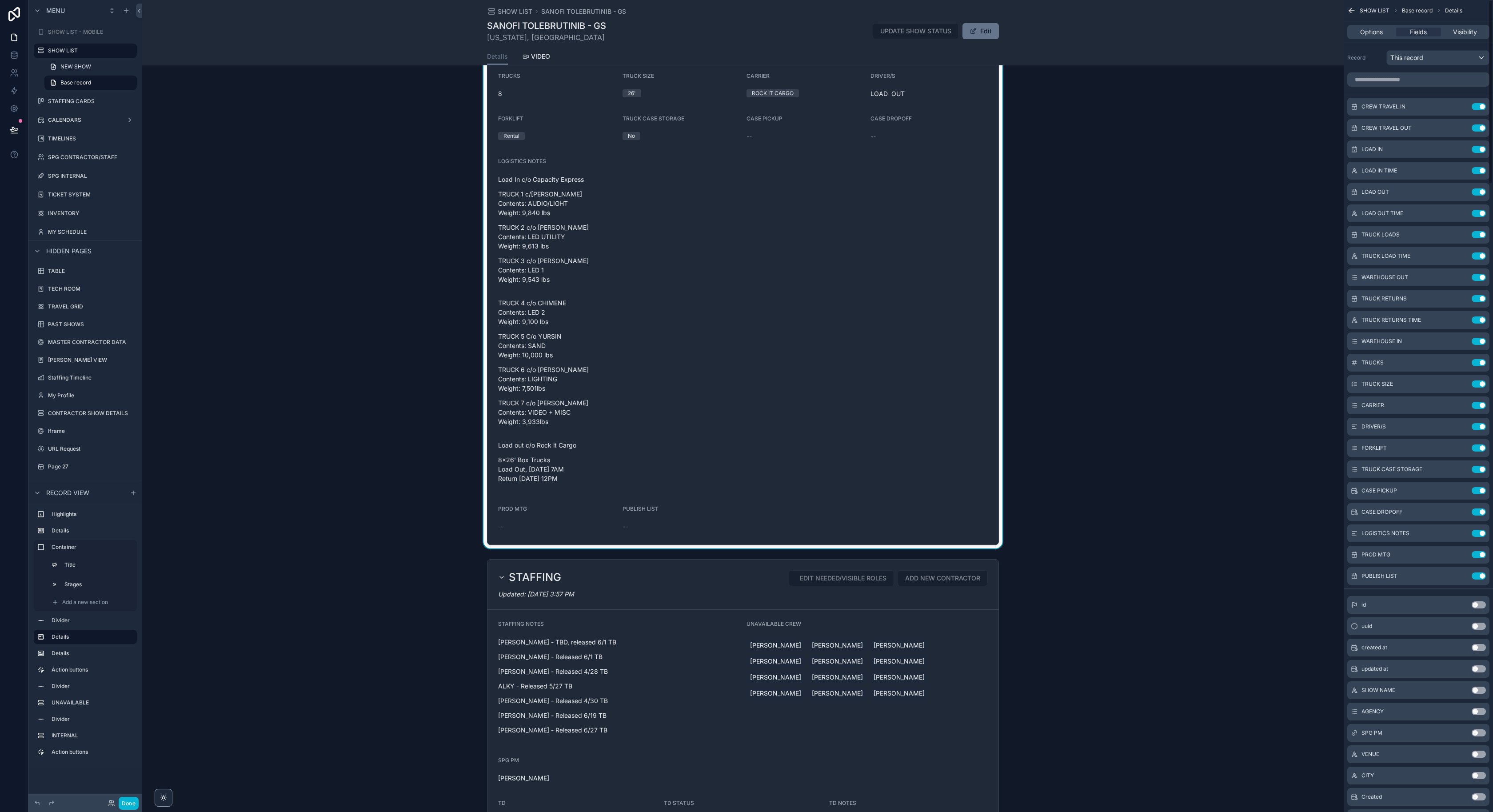
click at [1348, 9] on icon "scrollable content" at bounding box center [1352, 10] width 9 height 9
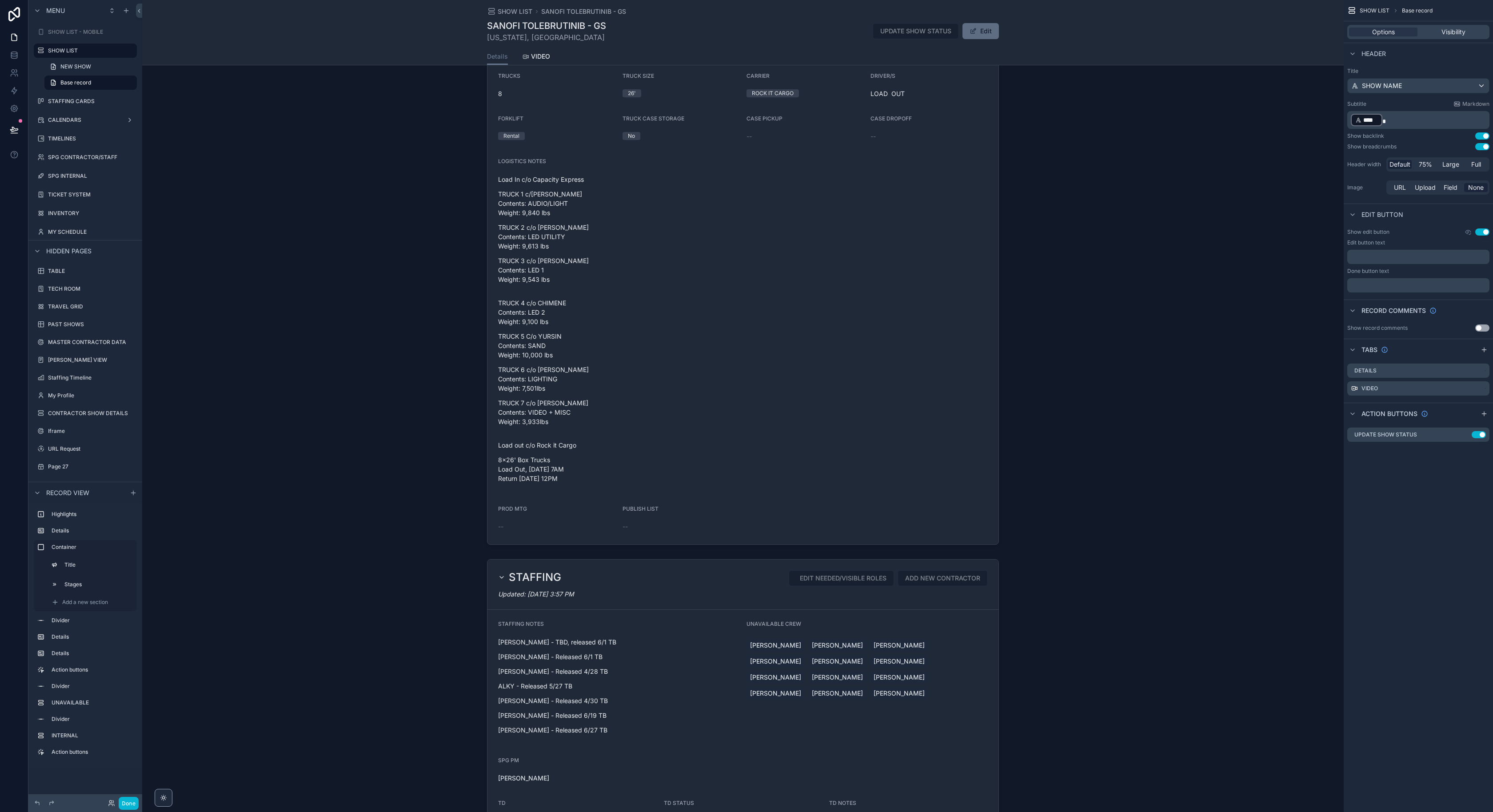
click at [992, 35] on button "Edit" at bounding box center [981, 31] width 37 height 16
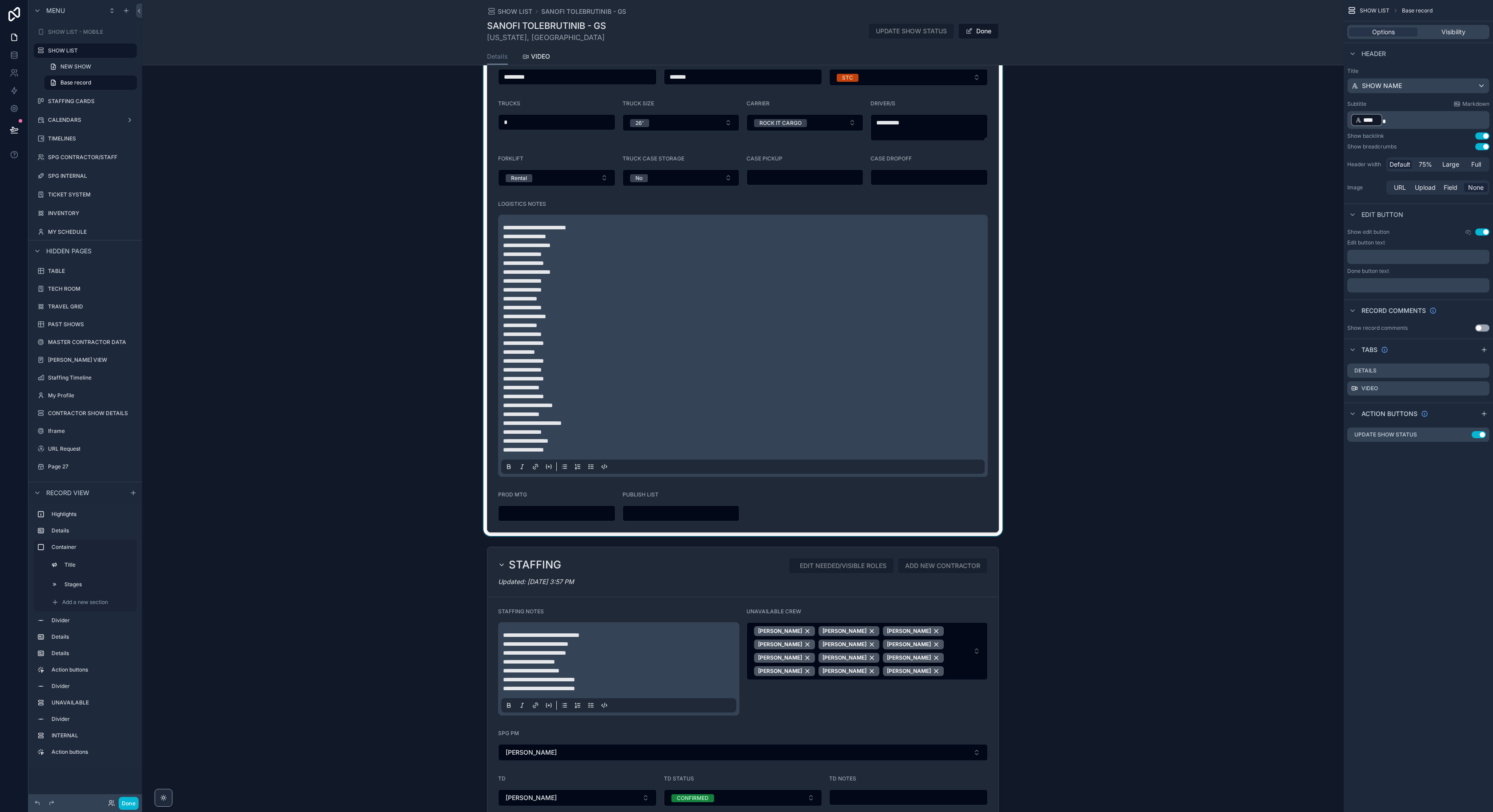
click at [776, 319] on div "scrollable content" at bounding box center [742, 196] width 1201 height 679
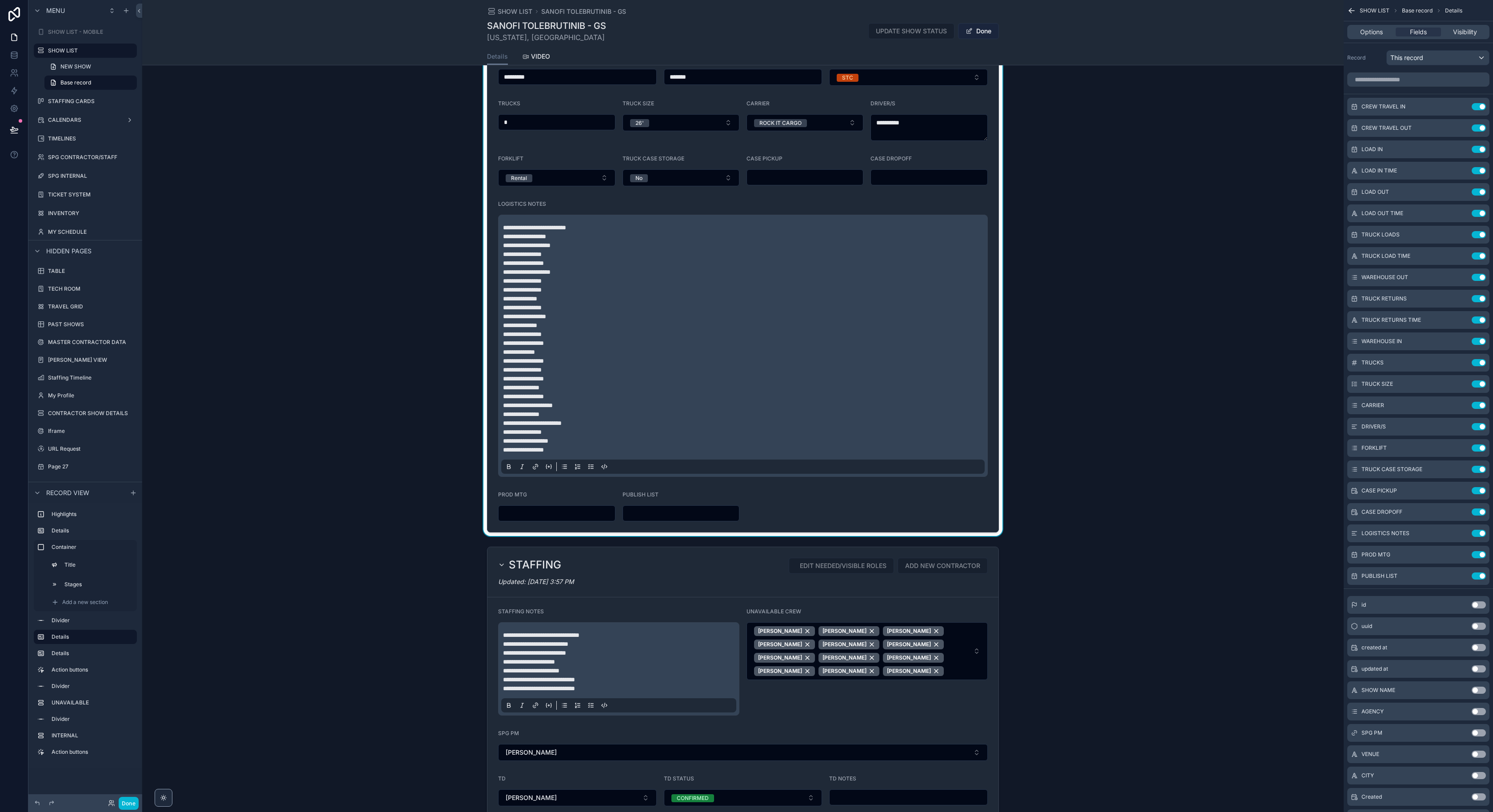
click at [991, 31] on button "Done" at bounding box center [978, 31] width 41 height 16
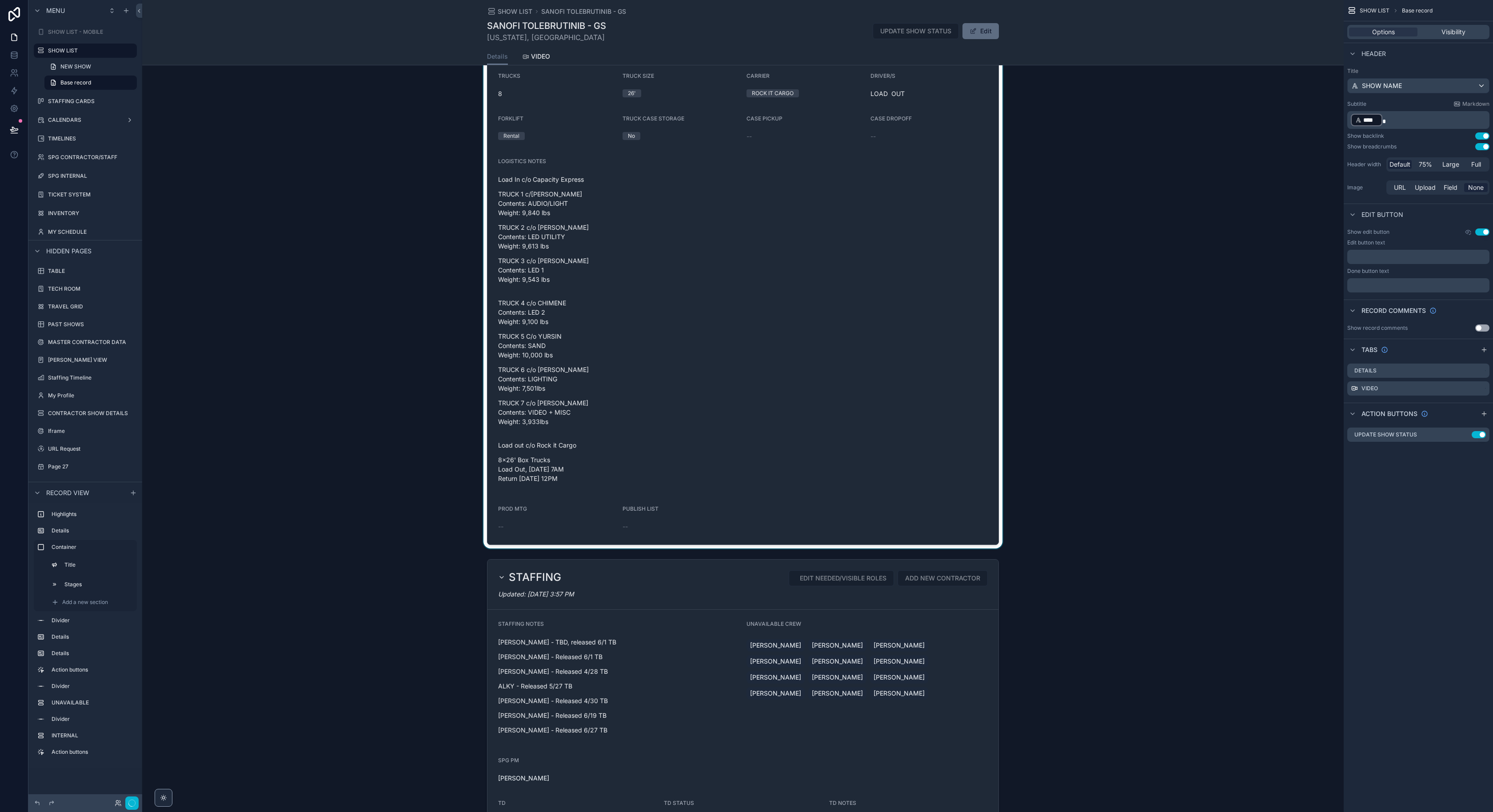
click at [980, 34] on button "Edit" at bounding box center [981, 31] width 37 height 16
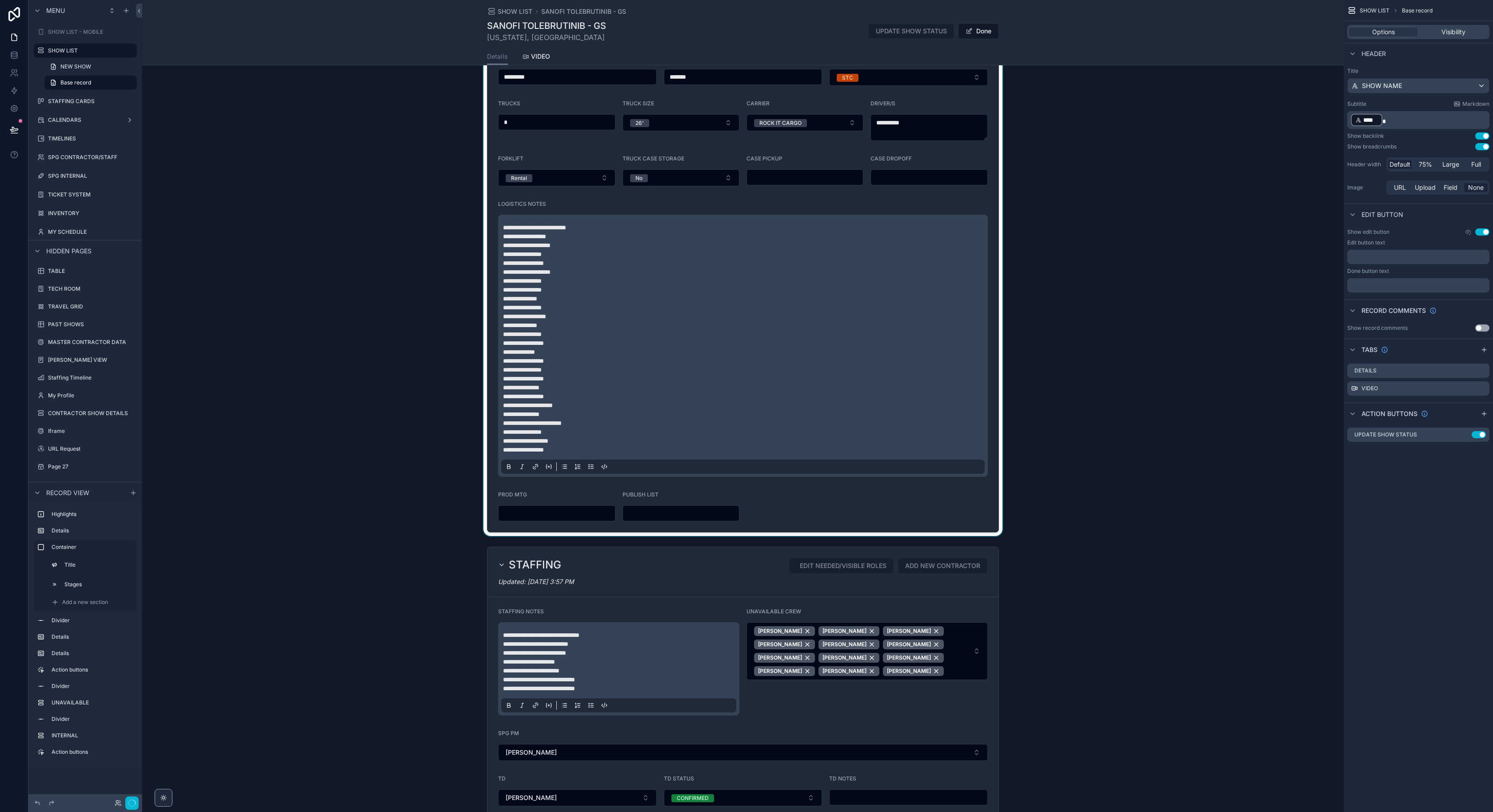
scroll to position [640, 0]
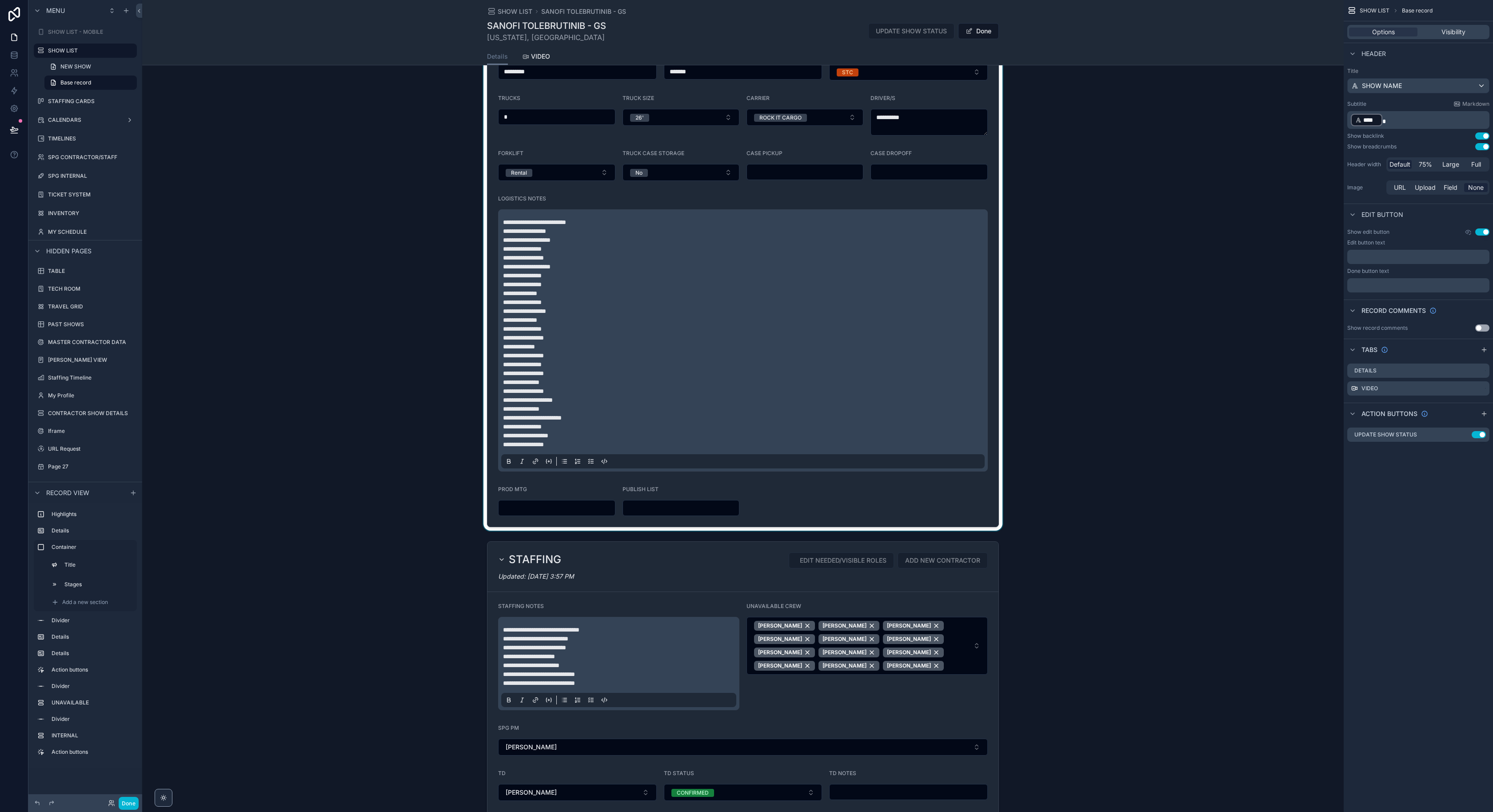
click at [558, 372] on div "scrollable content" at bounding box center [742, 191] width 1201 height 679
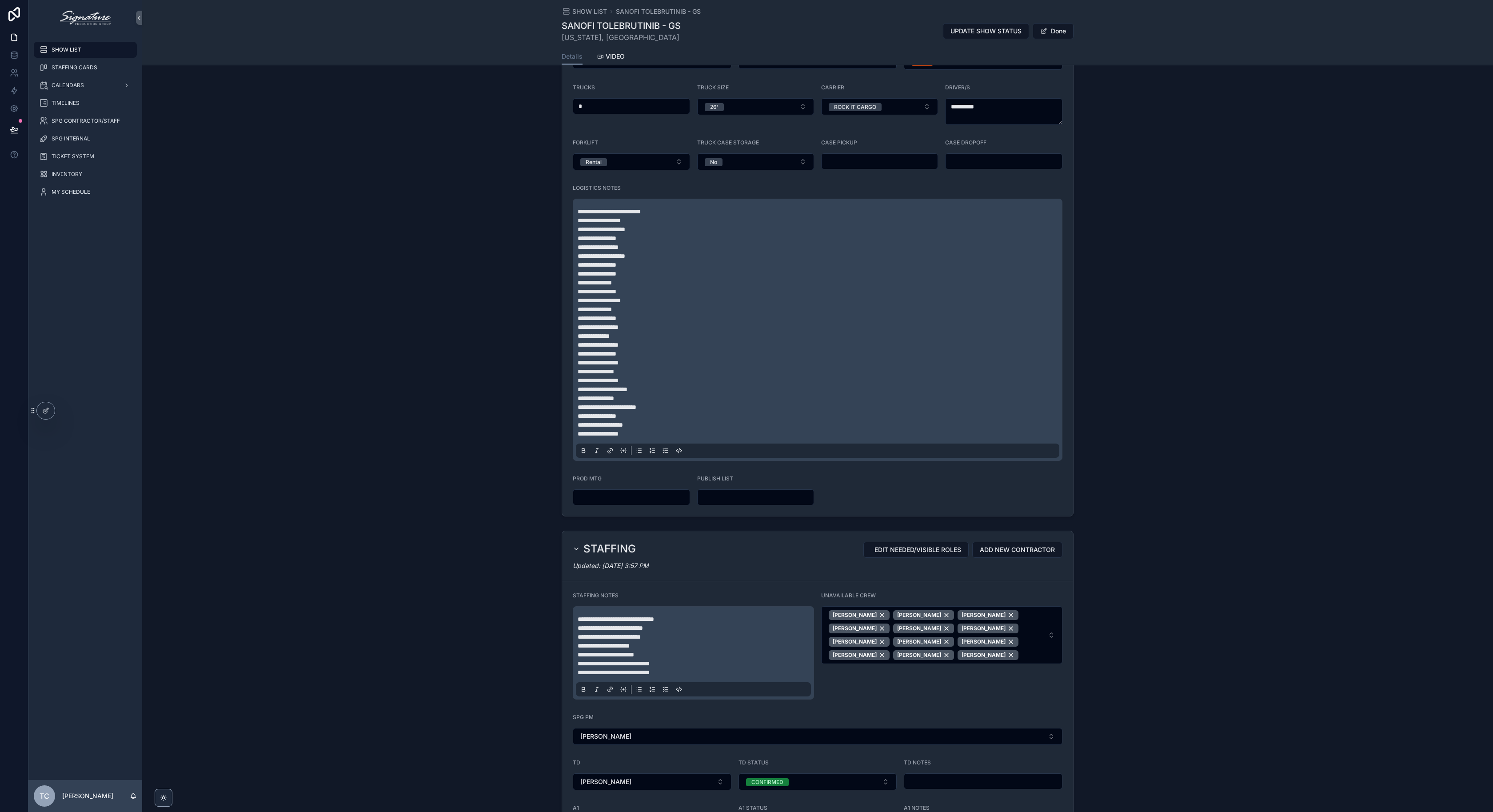
click at [618, 346] on span "**********" at bounding box center [598, 345] width 41 height 6
click at [650, 356] on p "**********" at bounding box center [820, 363] width 483 height 27
click at [634, 345] on p "**********" at bounding box center [820, 336] width 483 height 27
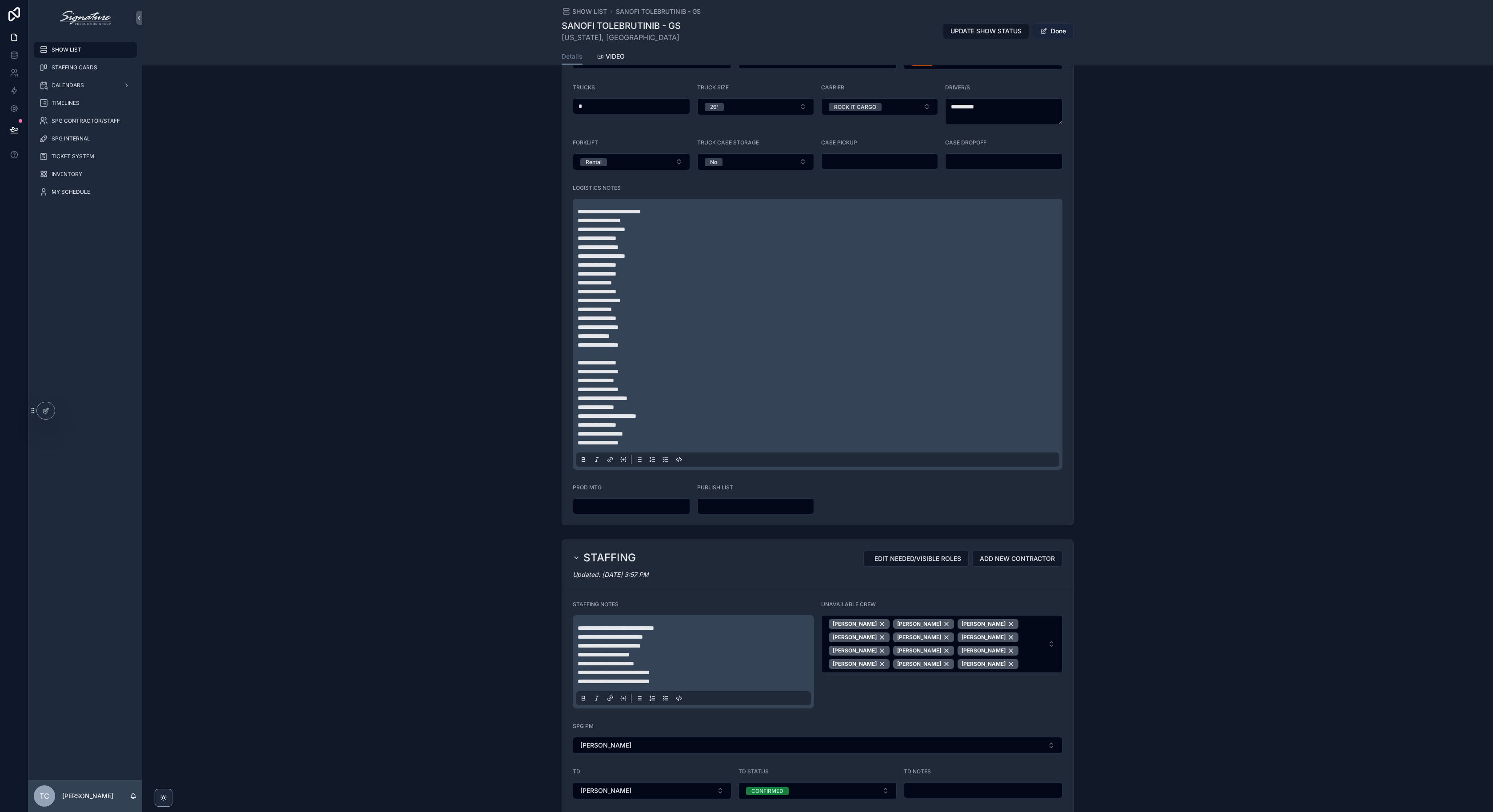
click at [1050, 31] on button "Done" at bounding box center [1053, 31] width 41 height 16
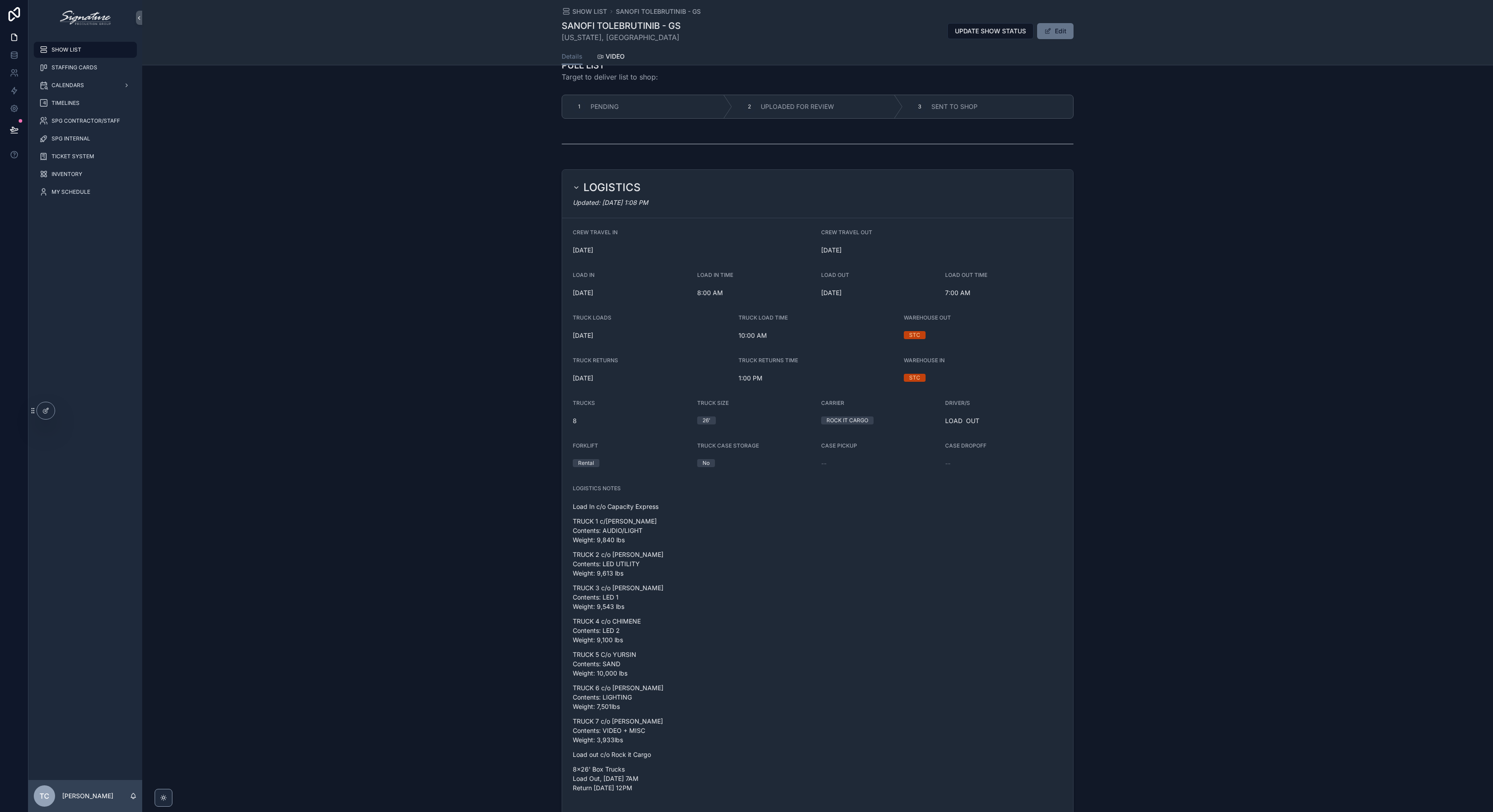
scroll to position [0, 0]
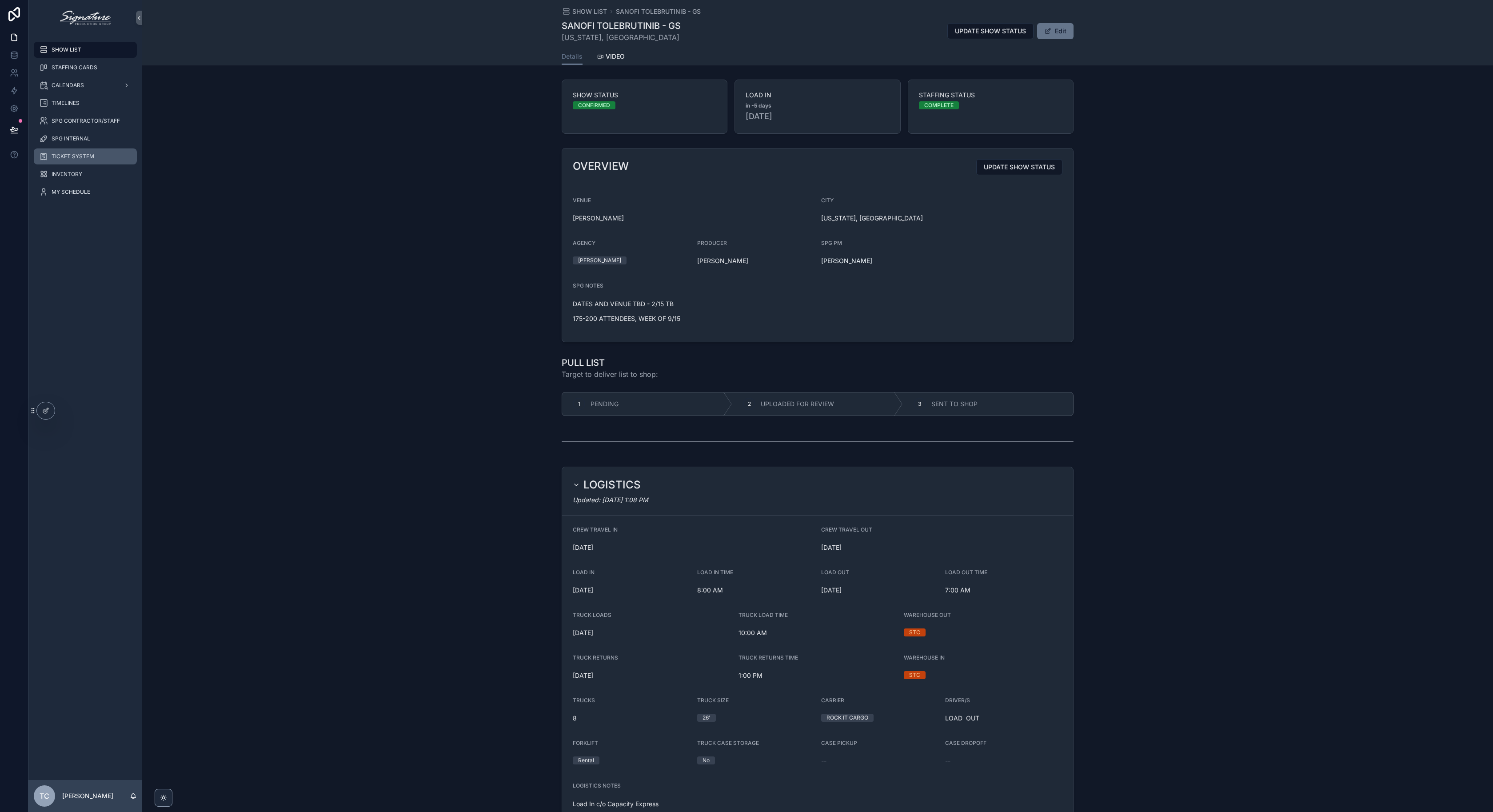
click at [89, 154] on span "TICKET SYSTEM" at bounding box center [73, 156] width 43 height 7
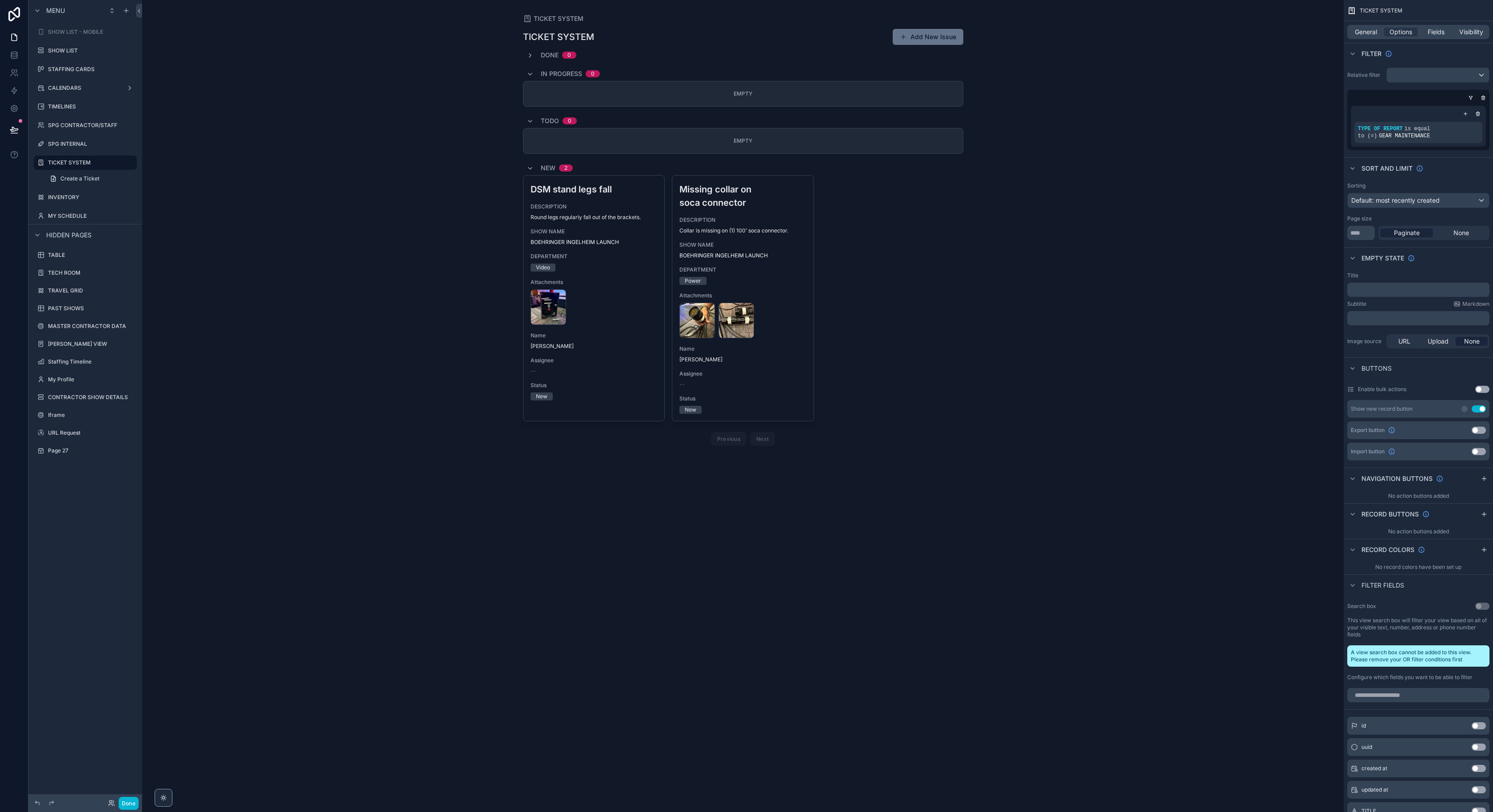
click at [1401, 201] on span "Default: most recently created" at bounding box center [1395, 200] width 89 height 8
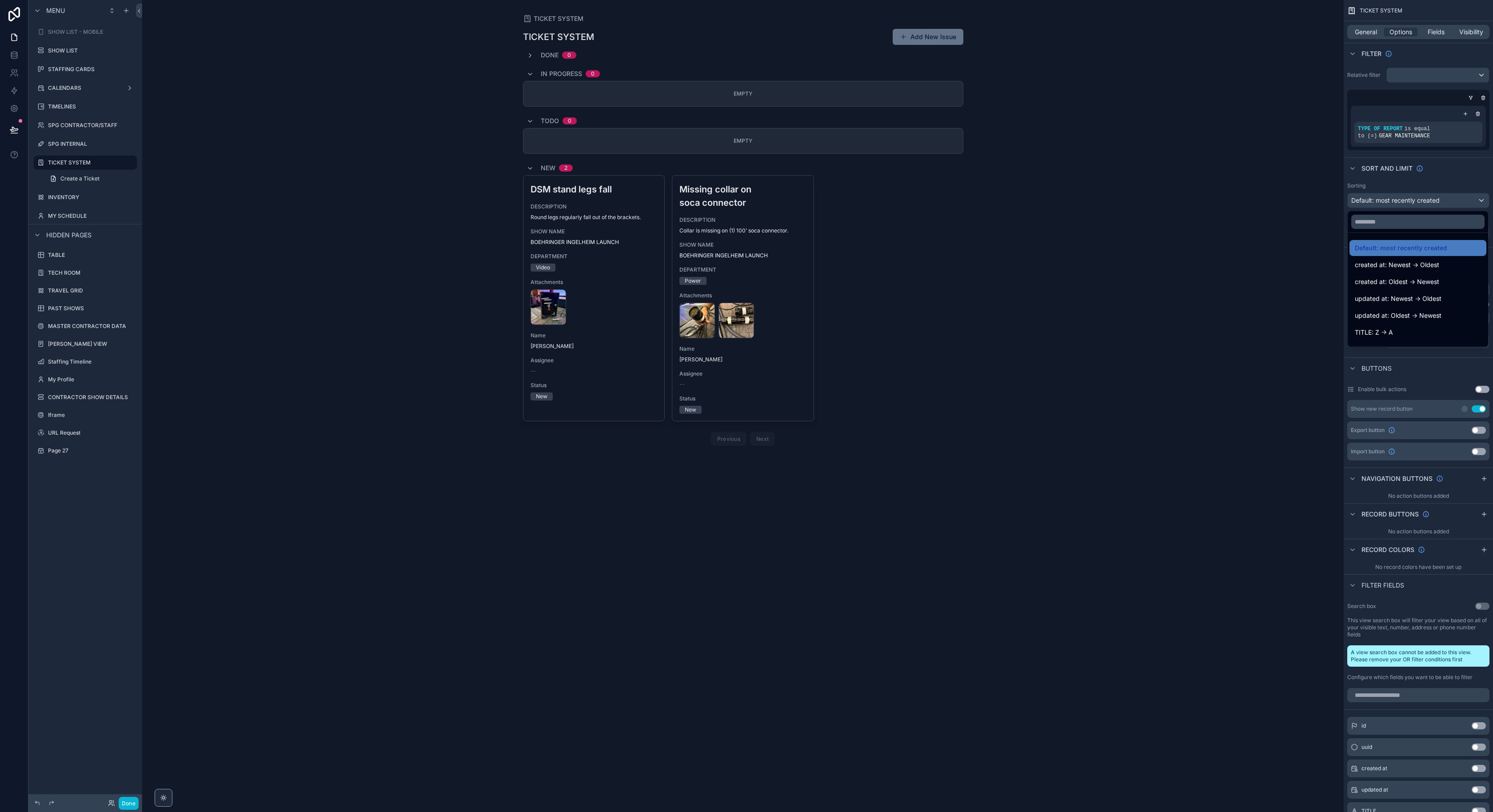
click at [1406, 201] on div "scrollable content" at bounding box center [746, 406] width 1493 height 812
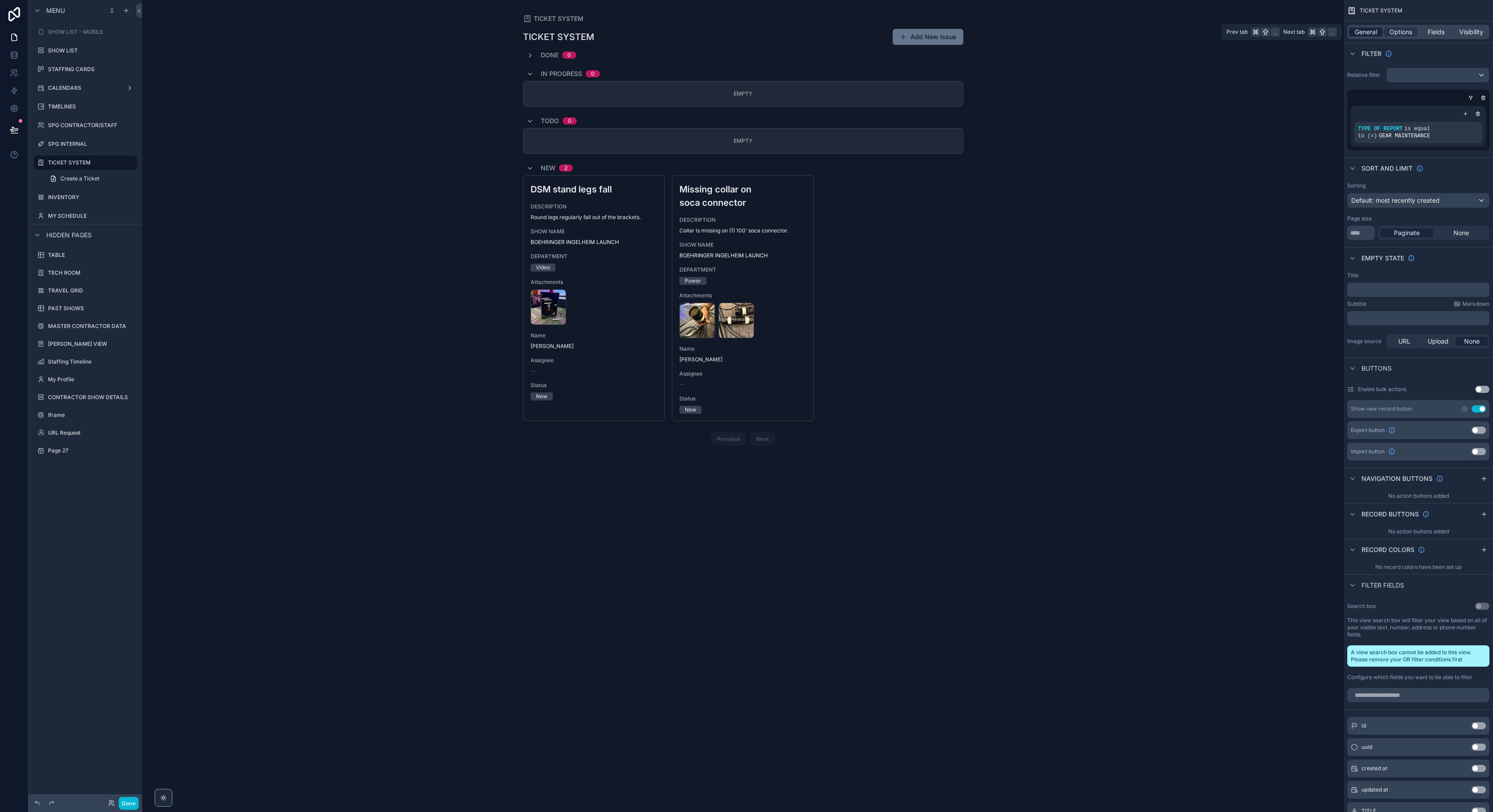
click at [1368, 29] on span "General" at bounding box center [1366, 32] width 22 height 9
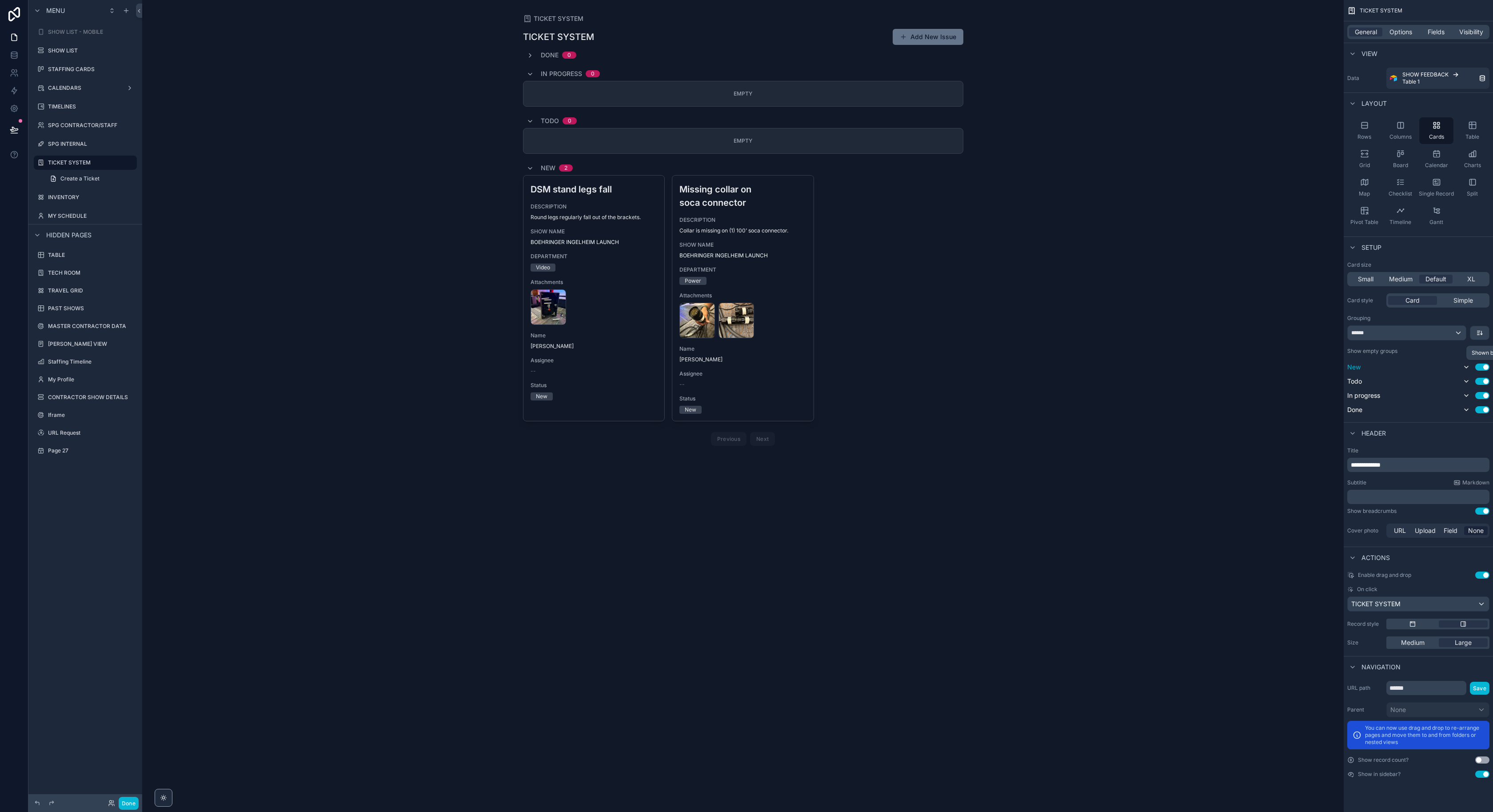
click at [1465, 366] on icon "scrollable content" at bounding box center [1466, 367] width 7 height 7
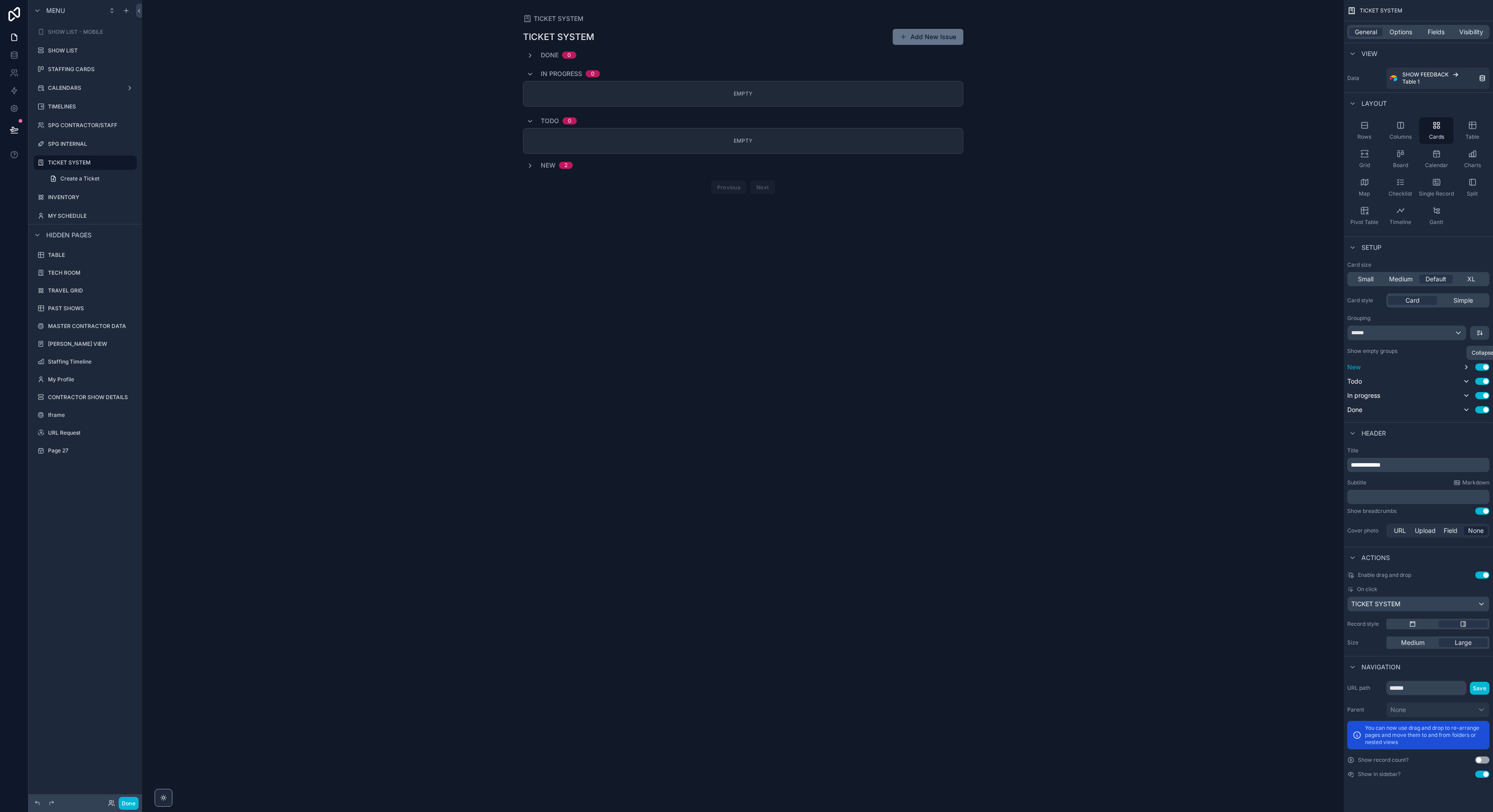
click at [1465, 366] on icon "scrollable content" at bounding box center [1466, 367] width 7 height 7
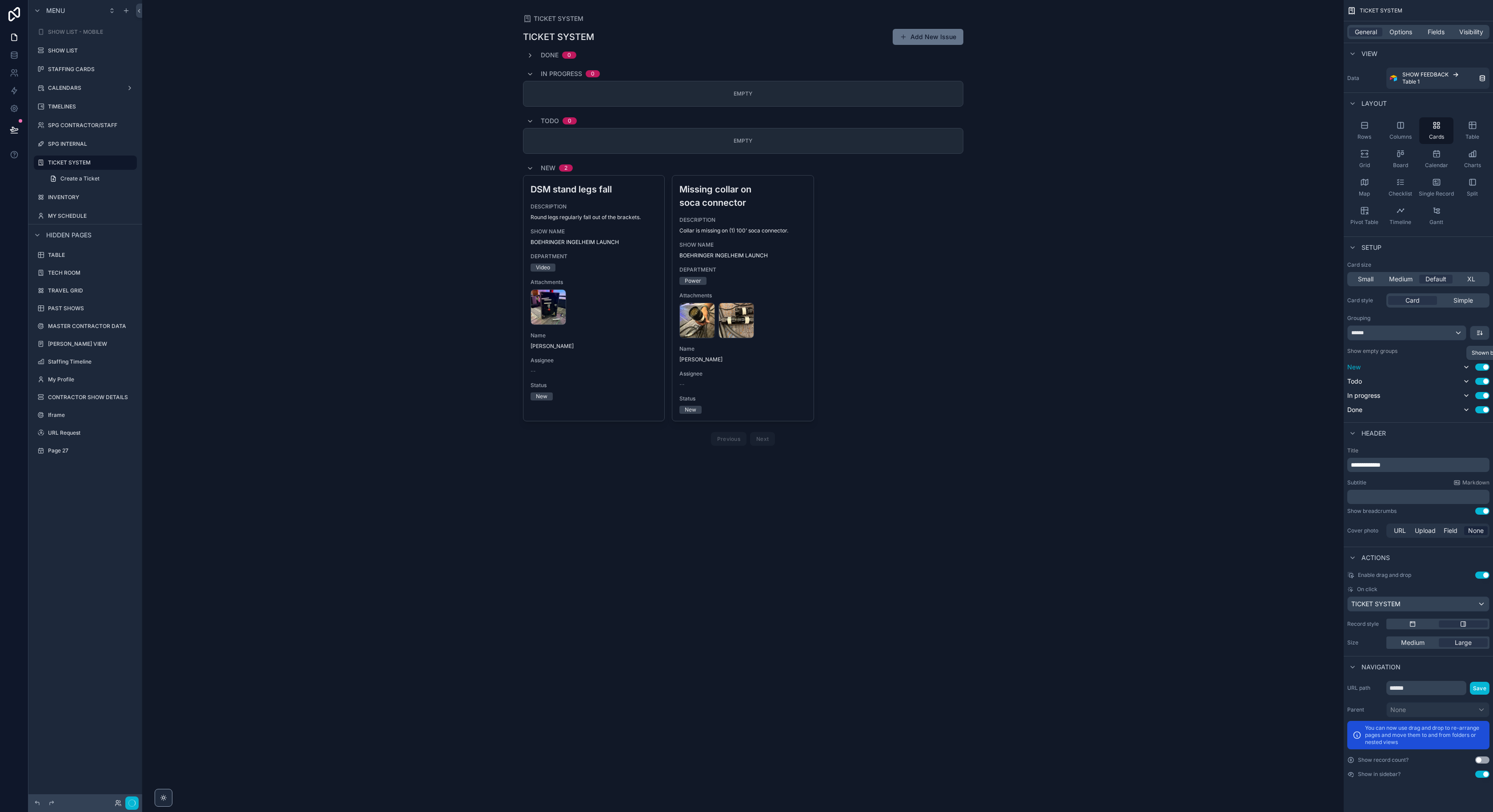
click at [1475, 329] on button "scrollable content" at bounding box center [1480, 333] width 19 height 13
click at [1471, 352] on span "First -> Last" at bounding box center [1463, 353] width 34 height 10
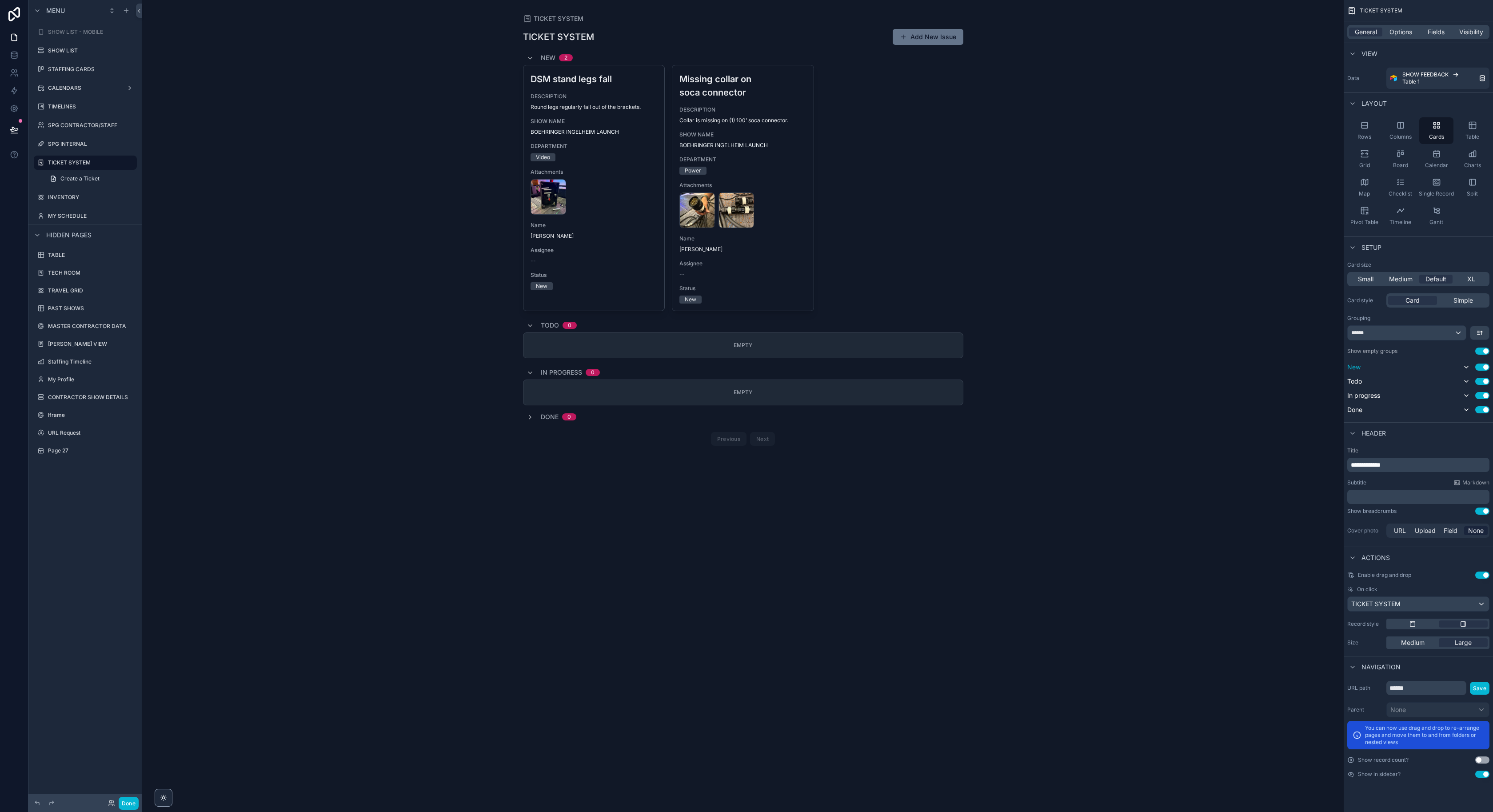
click at [1220, 311] on div "TICKET SYSTEM TICKET SYSTEM Add New Issue New 2 DSM stand legs fall DESCRIPTION…" at bounding box center [742, 406] width 1201 height 812
click at [1466, 410] on icon "scrollable content" at bounding box center [1466, 409] width 3 height 2
